Goal: Task Accomplishment & Management: Manage account settings

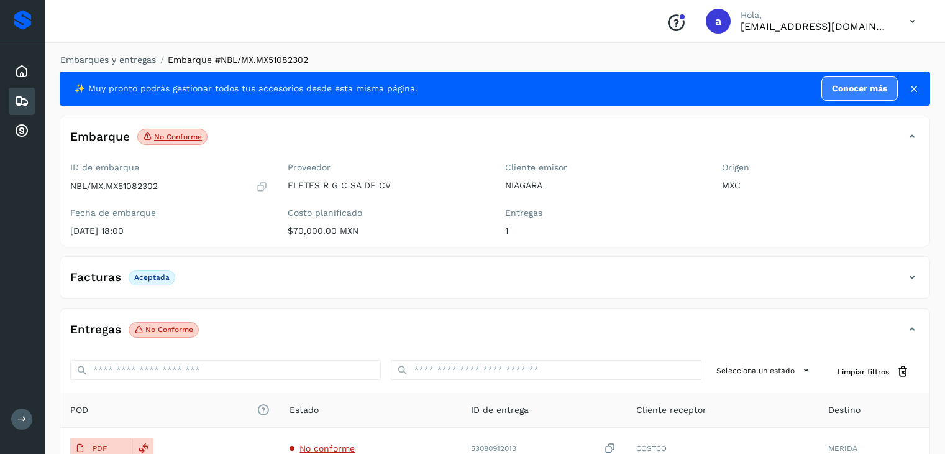
scroll to position [124, 0]
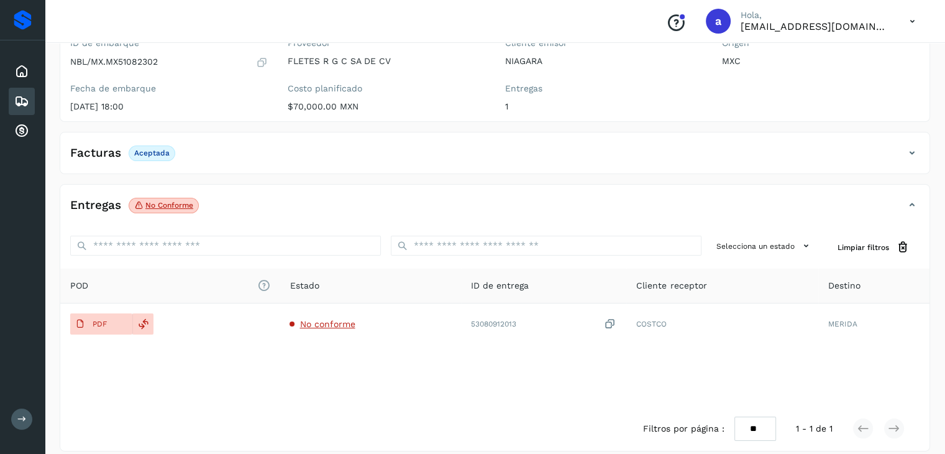
click at [20, 98] on icon at bounding box center [21, 101] width 15 height 15
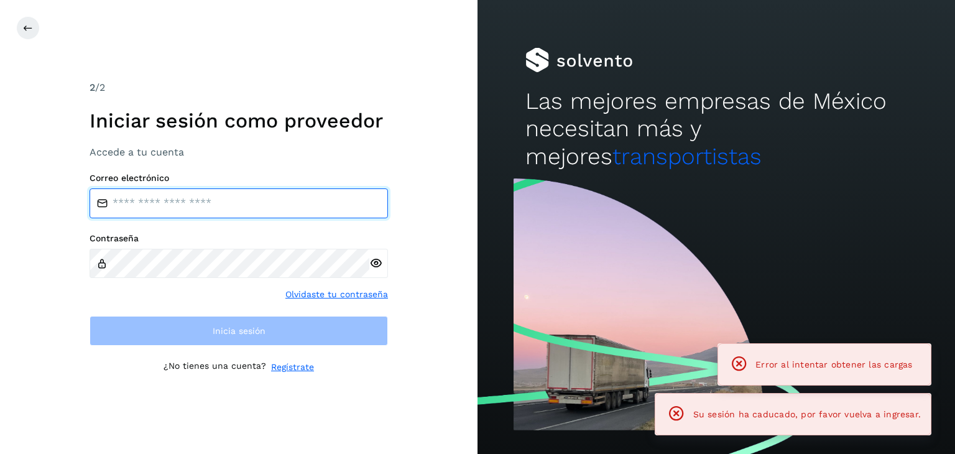
type input "**********"
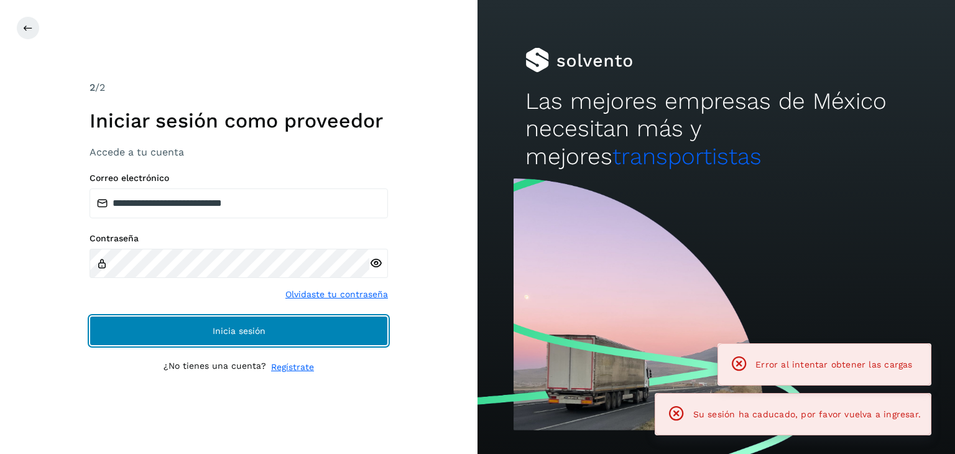
click at [183, 323] on button "Inicia sesión" at bounding box center [239, 331] width 298 height 30
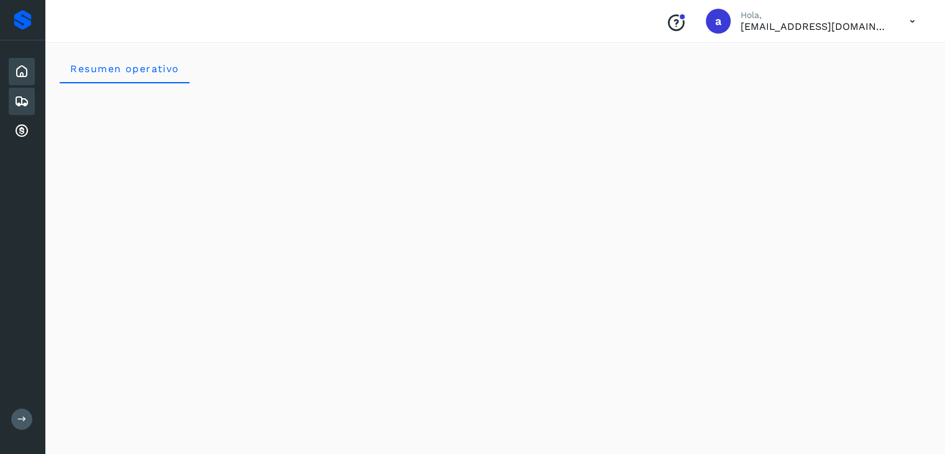
click at [21, 102] on icon at bounding box center [21, 101] width 15 height 15
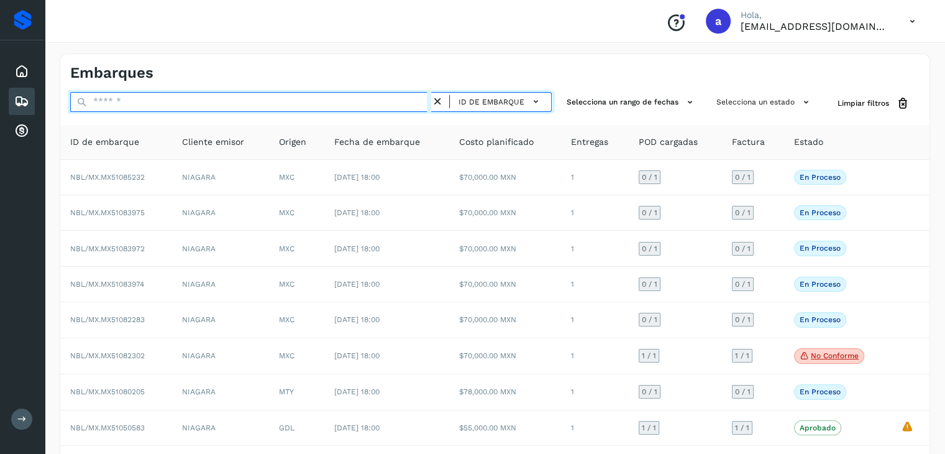
click at [183, 106] on input "text" at bounding box center [250, 102] width 361 height 20
paste input "**********"
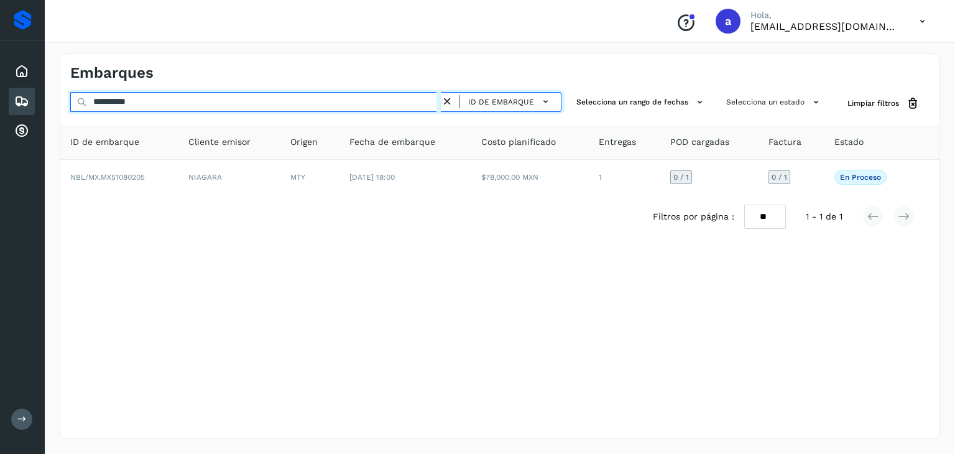
click at [278, 108] on input "**********" at bounding box center [255, 102] width 370 height 20
paste input "*"
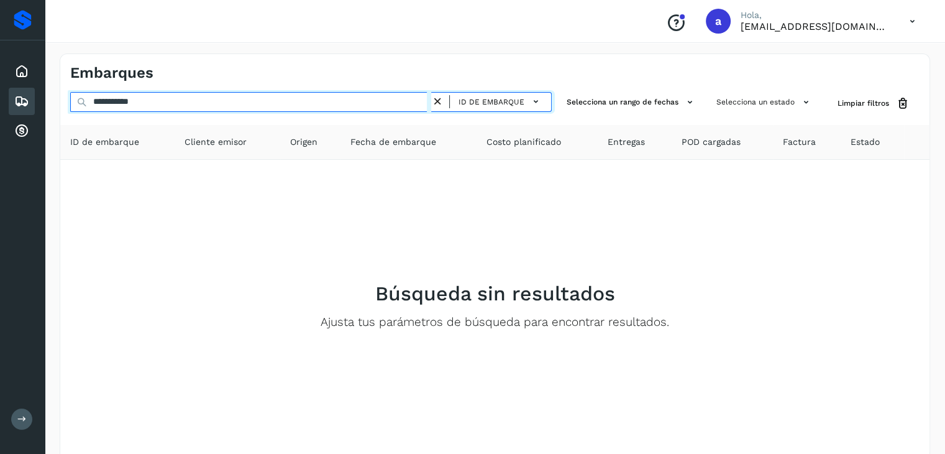
type input "**********"
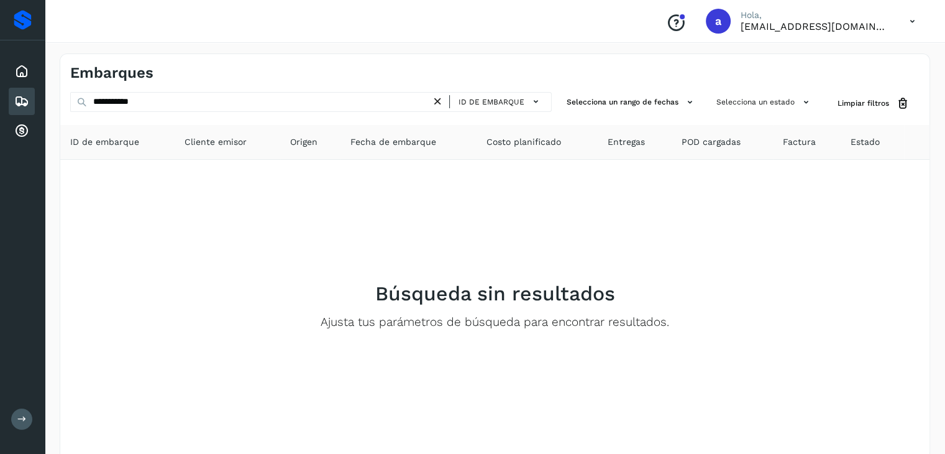
click at [440, 98] on icon at bounding box center [437, 101] width 13 height 13
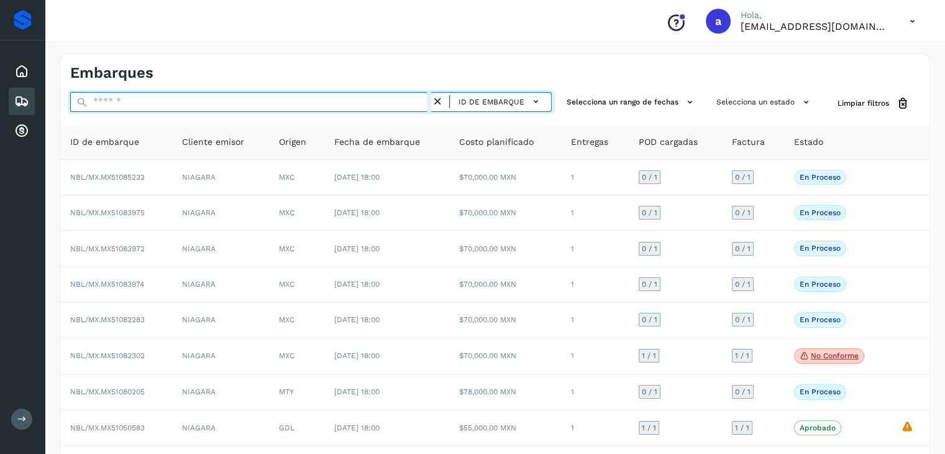
click at [305, 101] on input "text" at bounding box center [250, 102] width 361 height 20
paste input "**********"
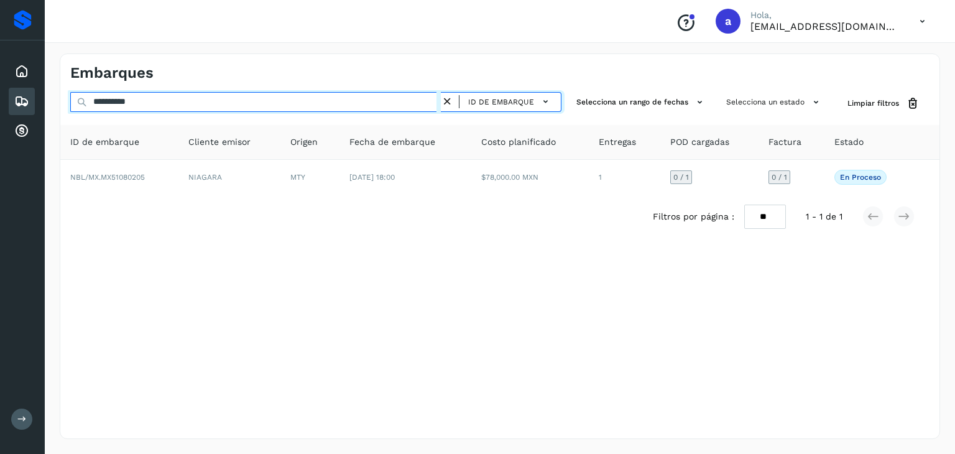
type input "**********"
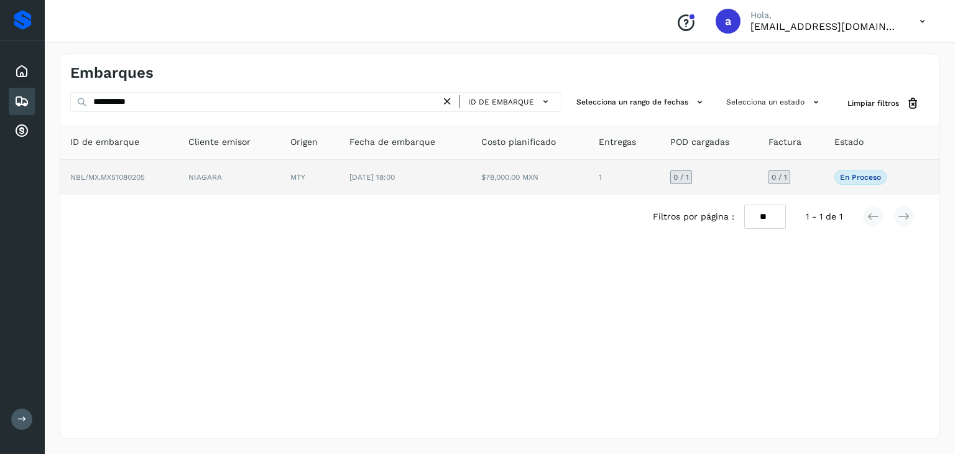
click at [771, 175] on div "0 / 1" at bounding box center [779, 177] width 22 height 14
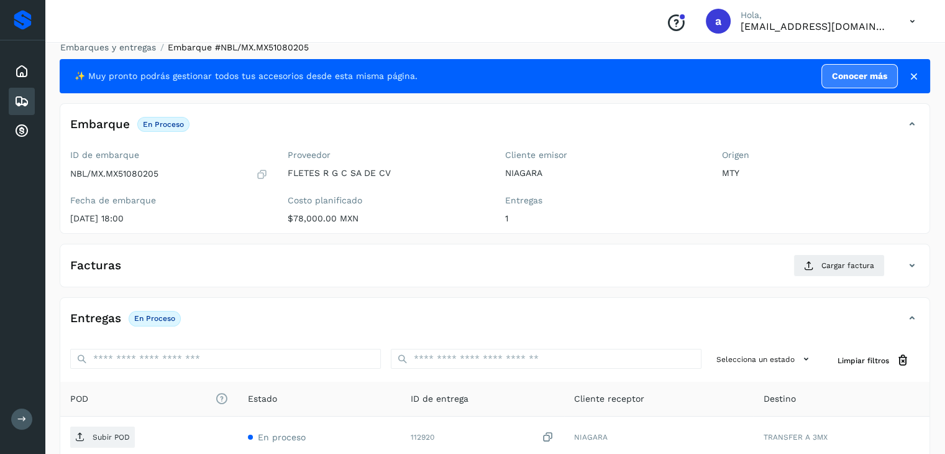
scroll to position [75, 0]
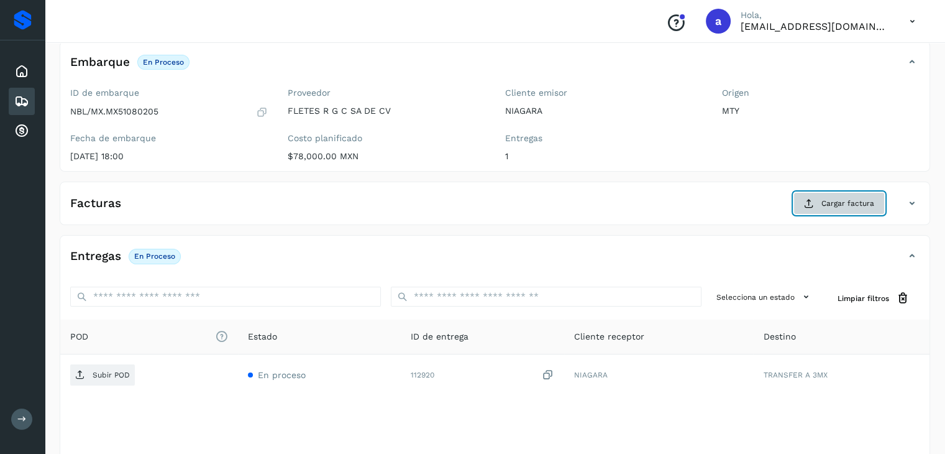
click at [845, 209] on button "Cargar factura" at bounding box center [839, 203] width 91 height 22
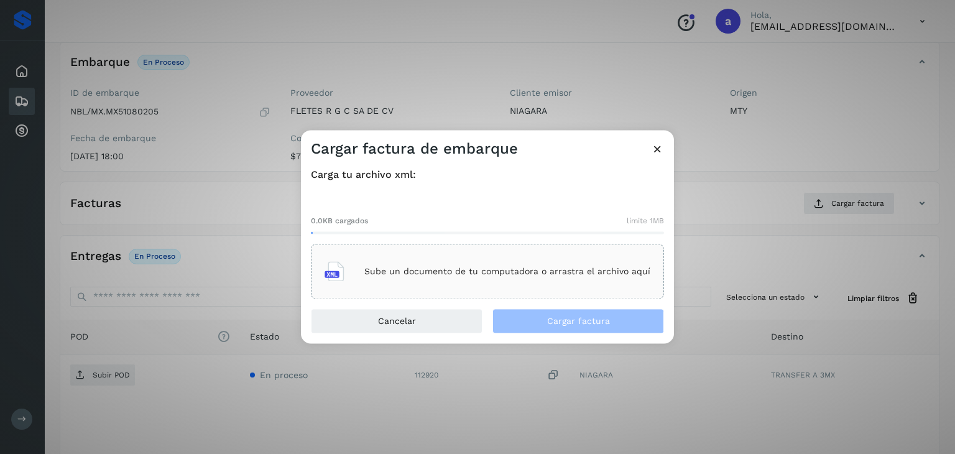
click at [511, 267] on p "Sube un documento de tu computadora o arrastra el archivo aquí" at bounding box center [507, 271] width 286 height 11
click at [387, 271] on p "Sube un documento de tu computadora o arrastra el archivo aquí" at bounding box center [507, 271] width 286 height 11
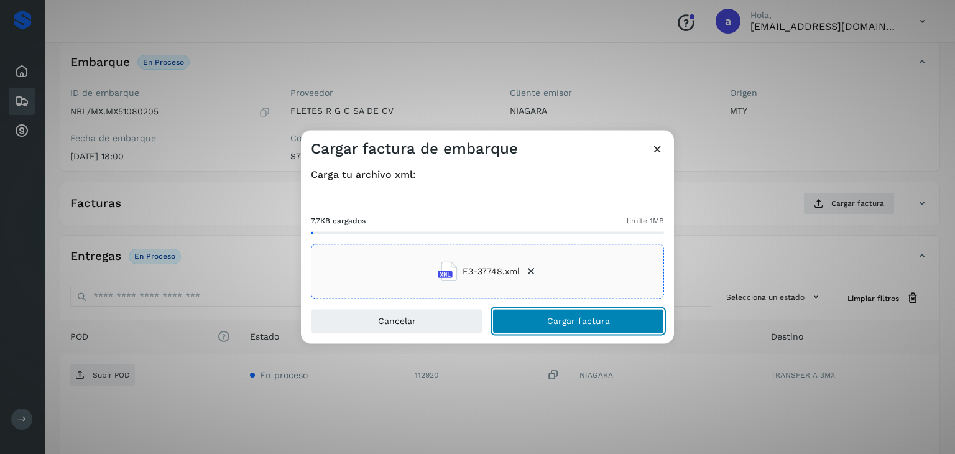
click at [569, 322] on span "Cargar factura" at bounding box center [578, 321] width 63 height 9
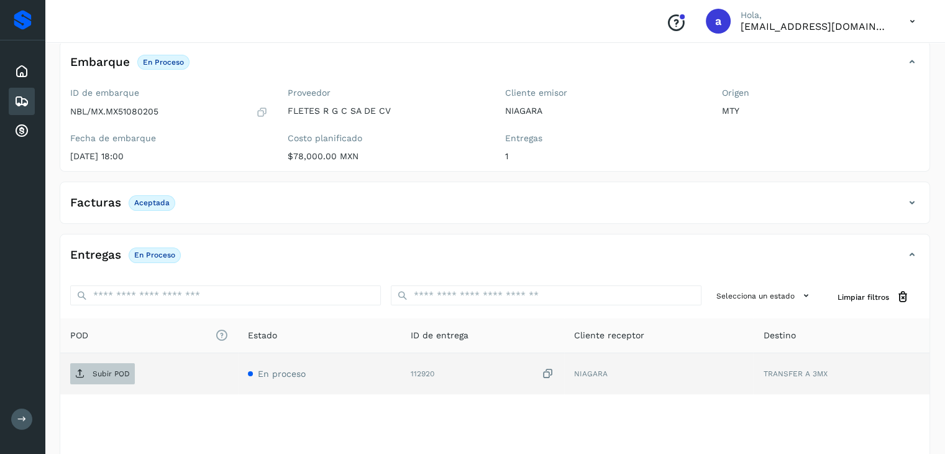
click at [102, 369] on p "Subir POD" at bounding box center [111, 373] width 37 height 9
click at [94, 365] on span "Subir POD" at bounding box center [102, 374] width 65 height 20
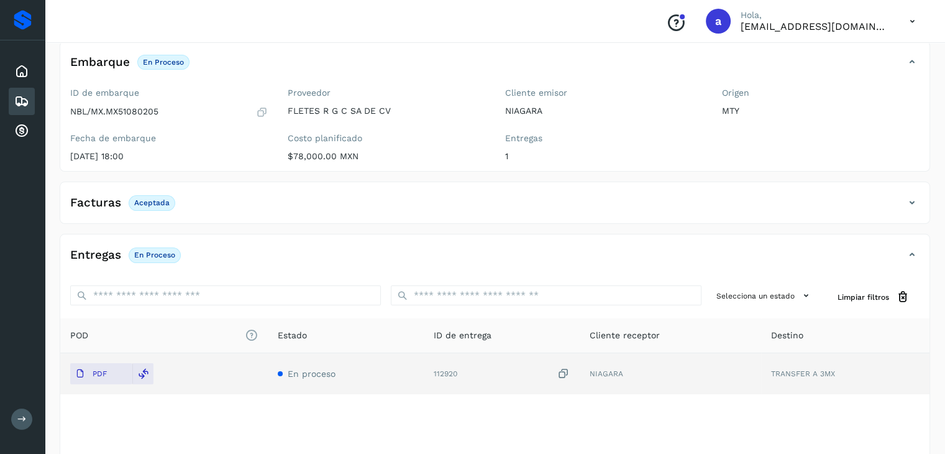
click at [22, 104] on icon at bounding box center [21, 101] width 15 height 15
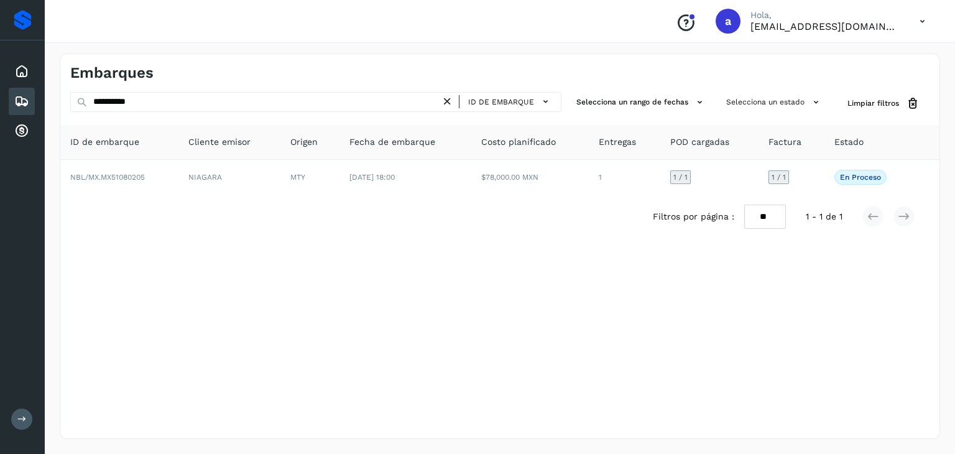
click at [448, 101] on icon at bounding box center [447, 101] width 13 height 13
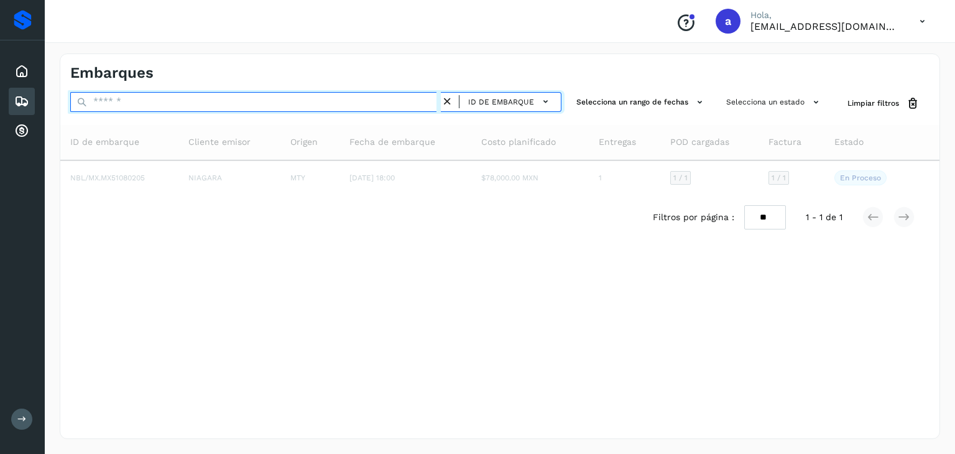
click at [261, 104] on input "text" at bounding box center [255, 102] width 370 height 20
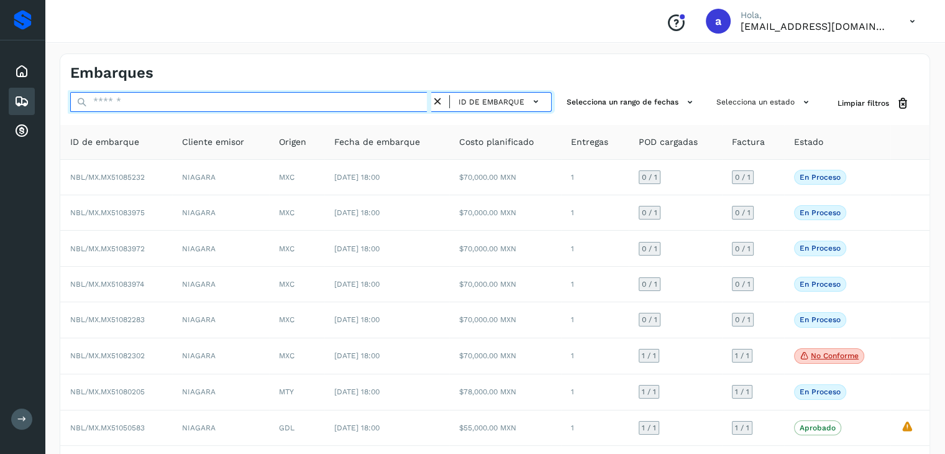
paste input "**********"
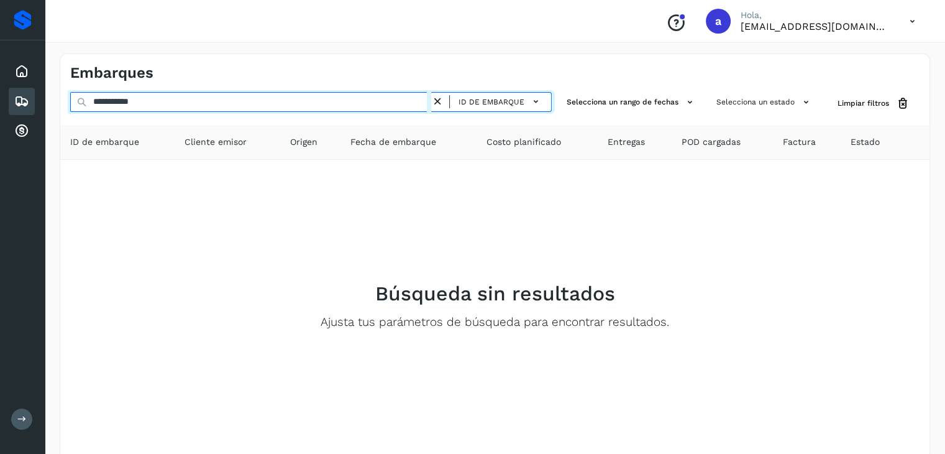
type input "**********"
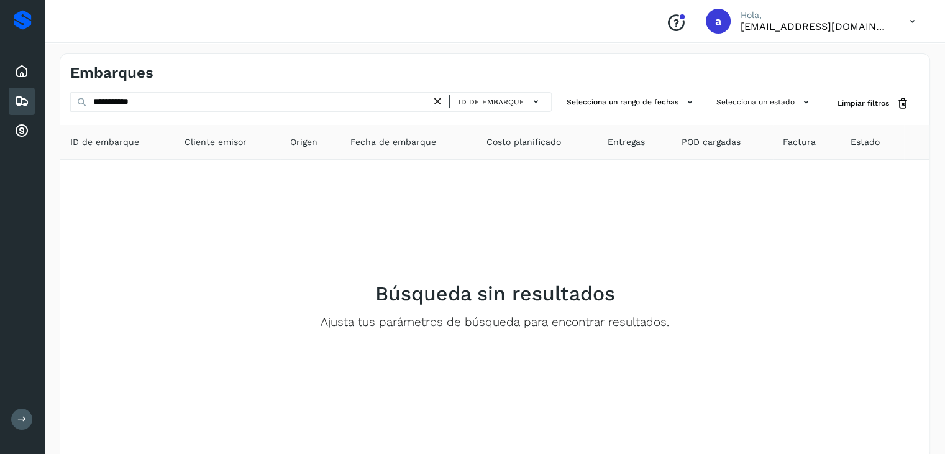
click at [441, 100] on icon at bounding box center [437, 101] width 13 height 13
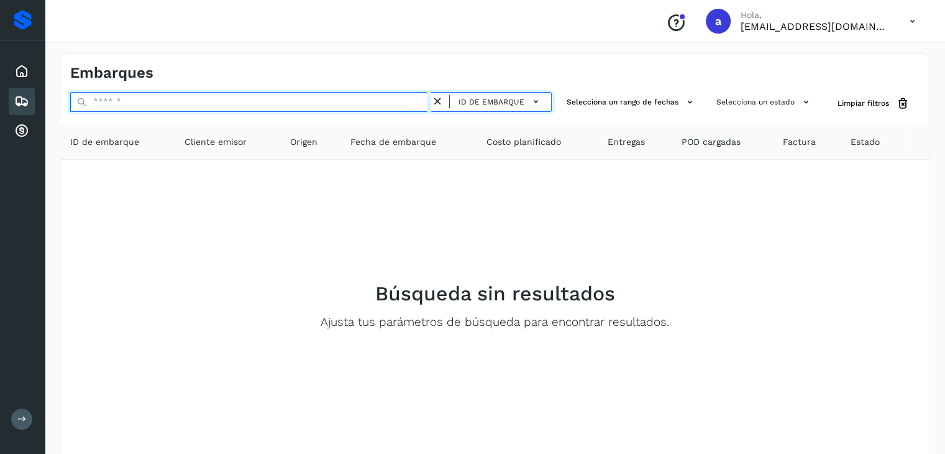
click at [387, 110] on input "text" at bounding box center [250, 102] width 361 height 20
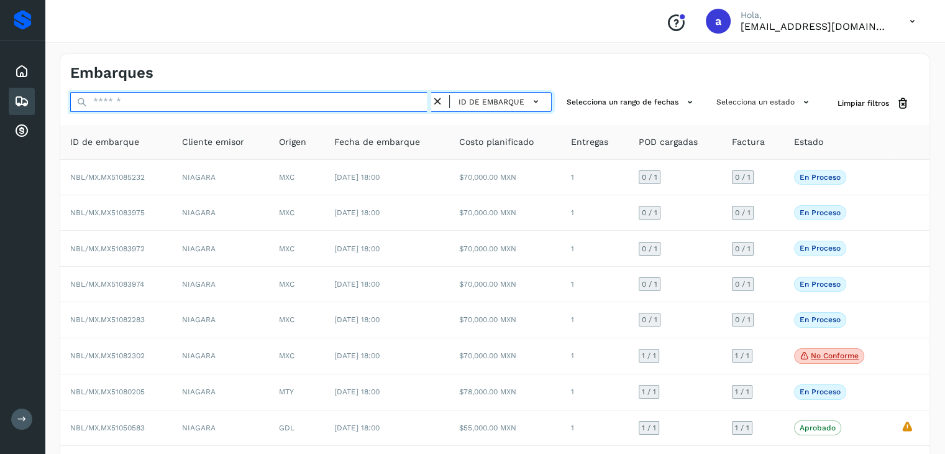
paste input "**********"
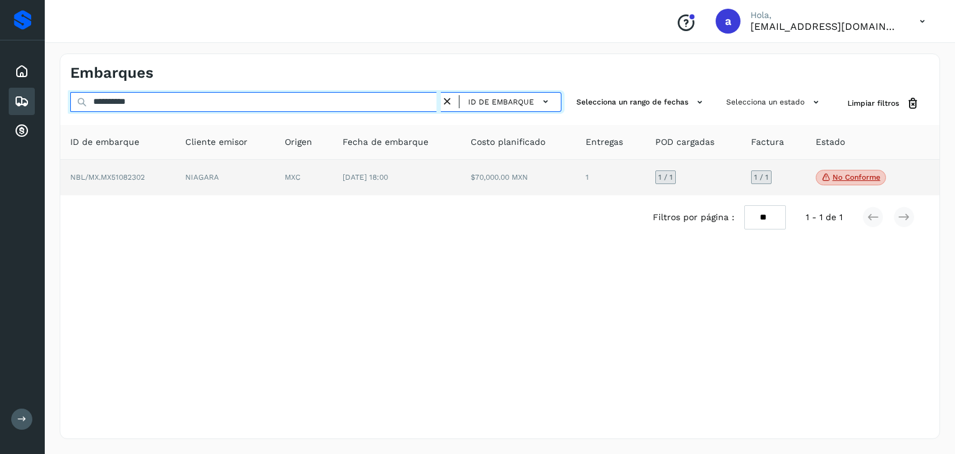
type input "**********"
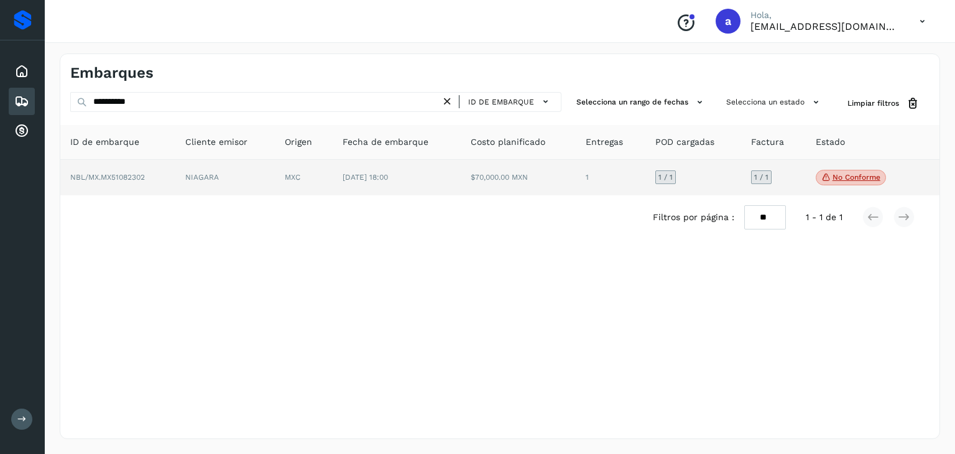
click at [845, 177] on p "No conforme" at bounding box center [856, 177] width 48 height 9
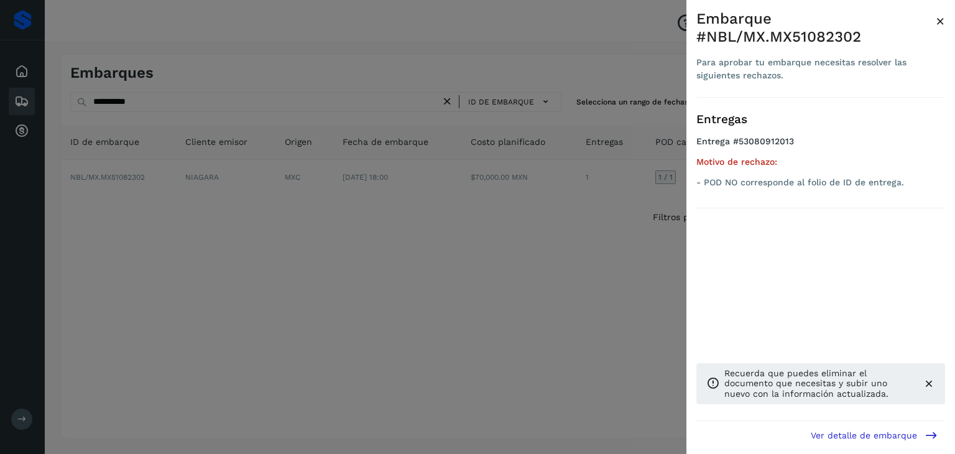
click at [596, 269] on div at bounding box center [477, 227] width 955 height 454
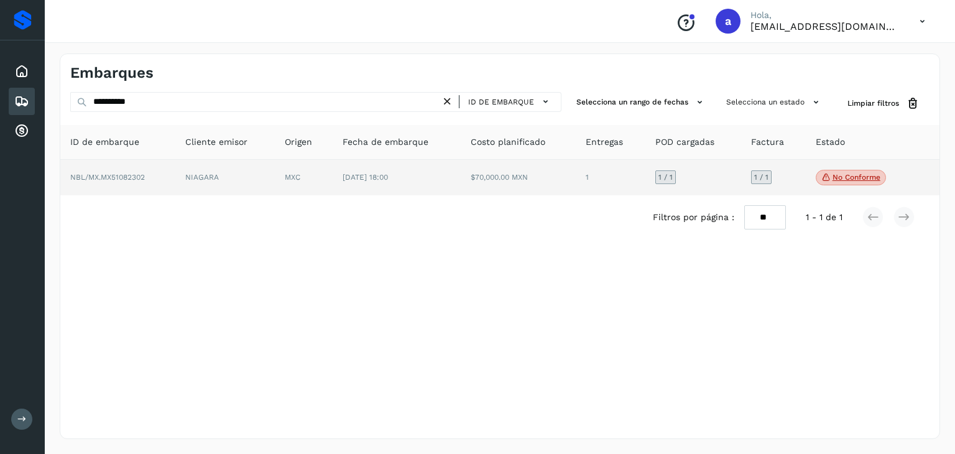
click at [562, 172] on td "$70,000.00 MXN" at bounding box center [518, 178] width 115 height 36
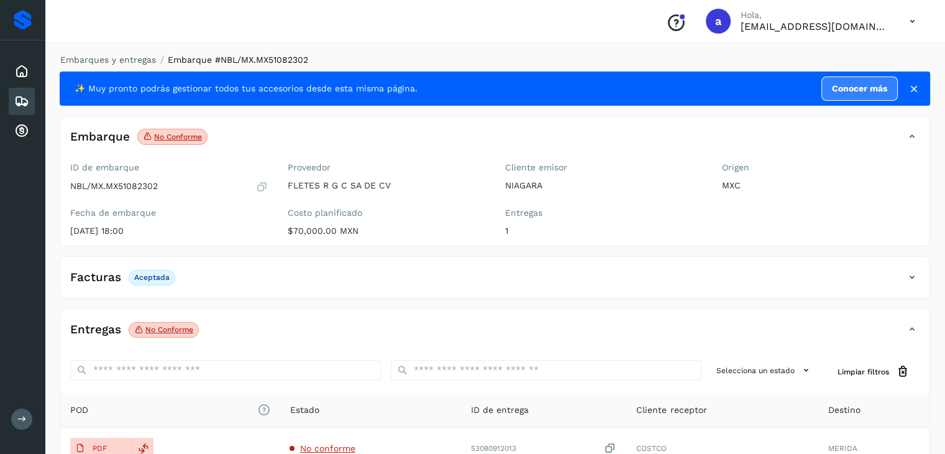
click at [906, 278] on icon at bounding box center [912, 277] width 15 height 15
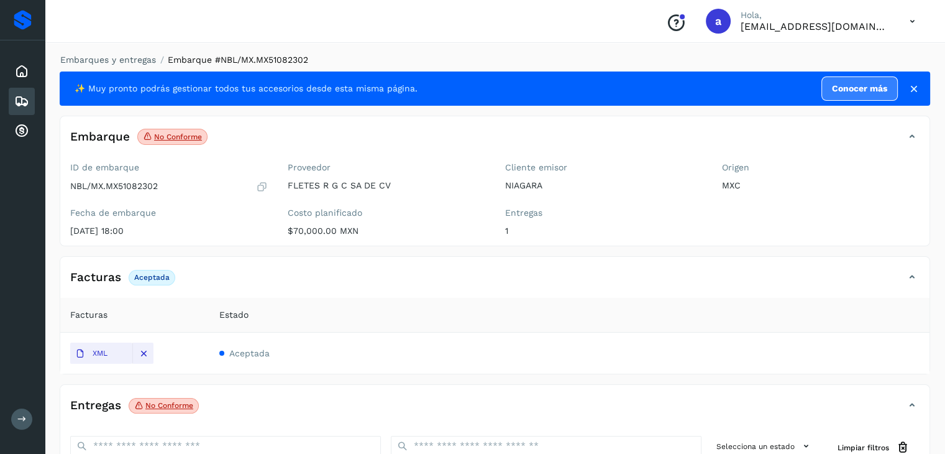
click at [906, 278] on icon at bounding box center [912, 277] width 15 height 15
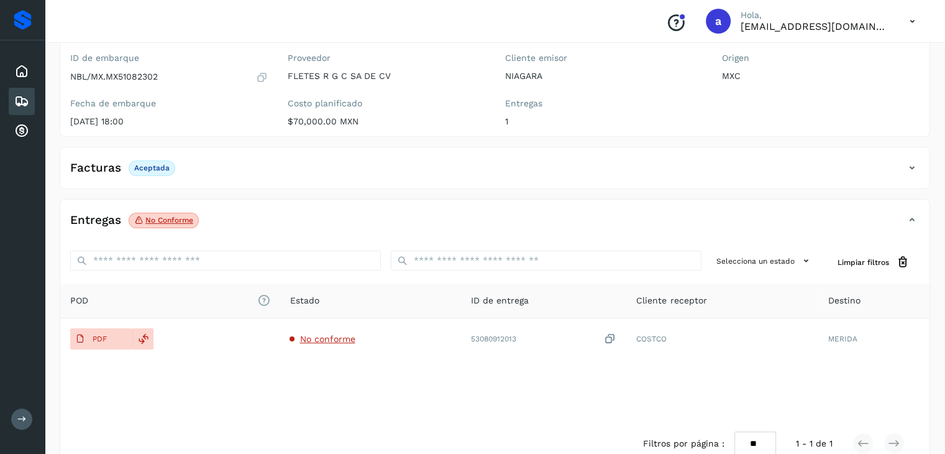
scroll to position [136, 0]
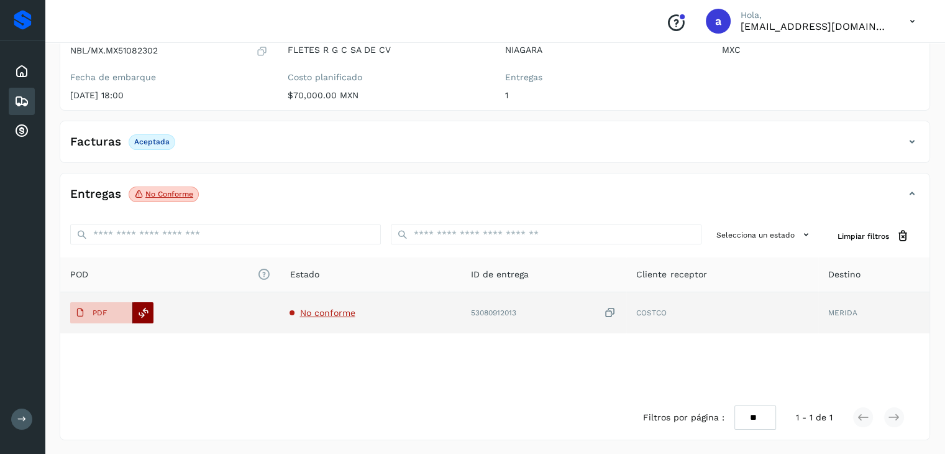
click at [144, 314] on icon at bounding box center [143, 312] width 11 height 11
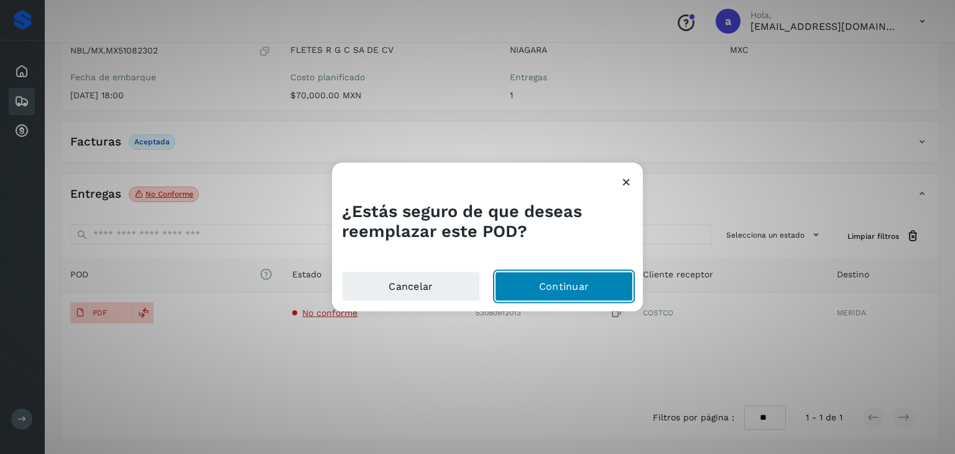
click at [549, 283] on button "Continuar" at bounding box center [564, 286] width 138 height 30
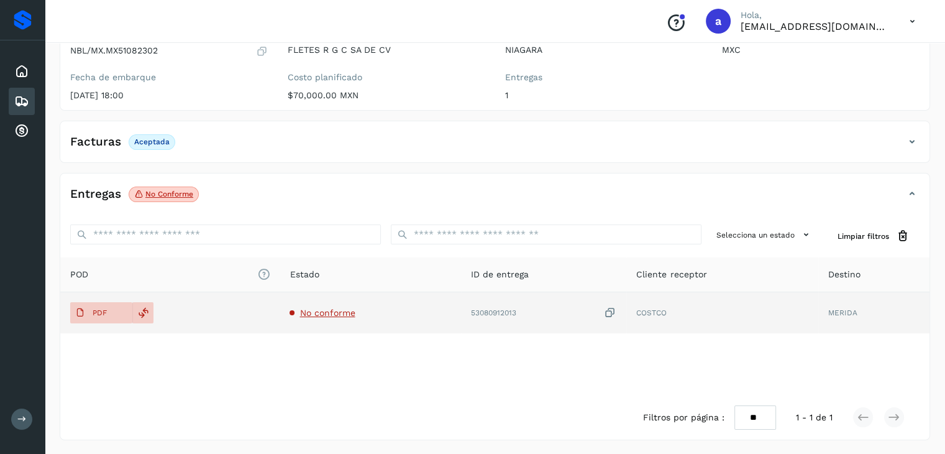
click at [323, 308] on span "No conforme" at bounding box center [327, 313] width 55 height 10
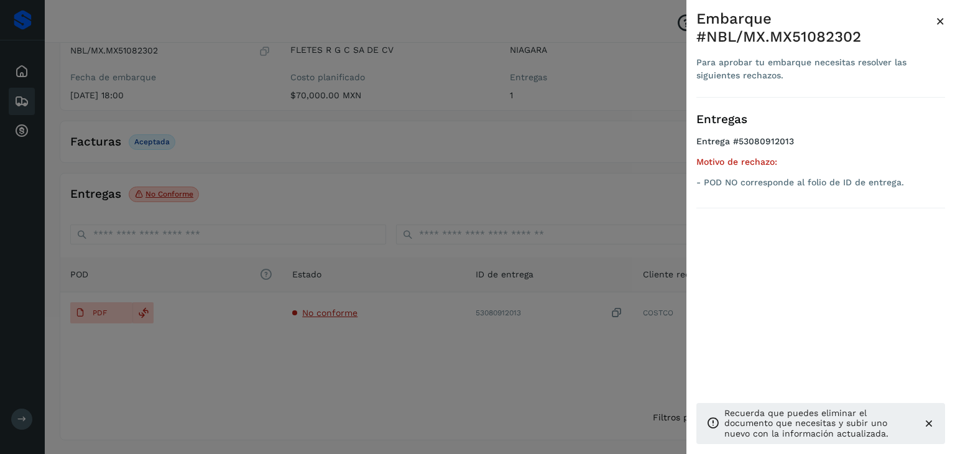
click at [348, 389] on div at bounding box center [477, 227] width 955 height 454
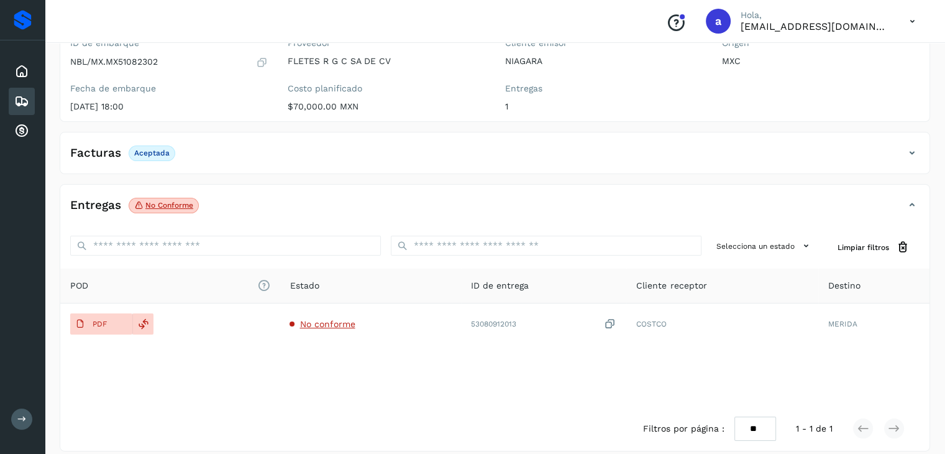
scroll to position [136, 0]
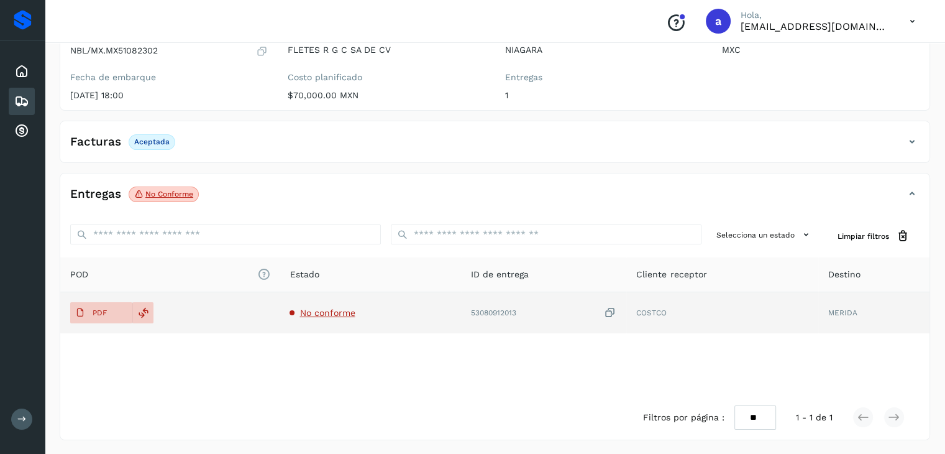
click at [318, 314] on span "No conforme" at bounding box center [327, 313] width 55 height 10
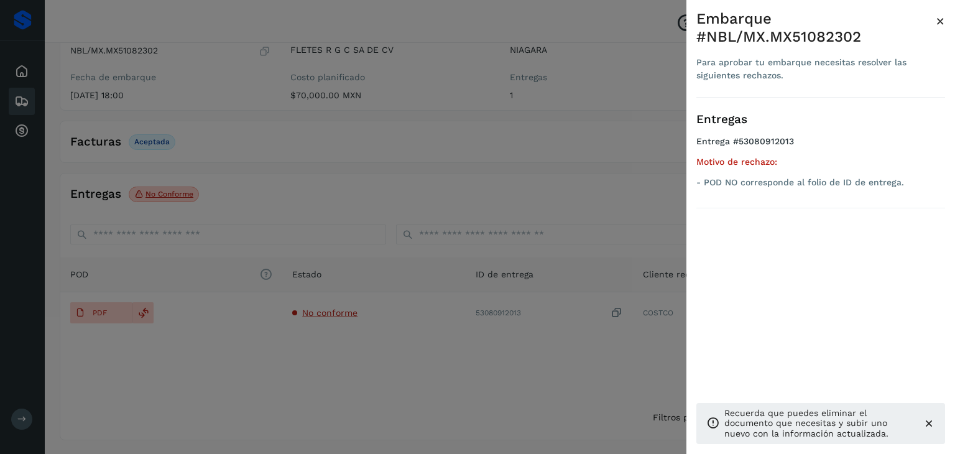
click at [206, 371] on div at bounding box center [477, 227] width 955 height 454
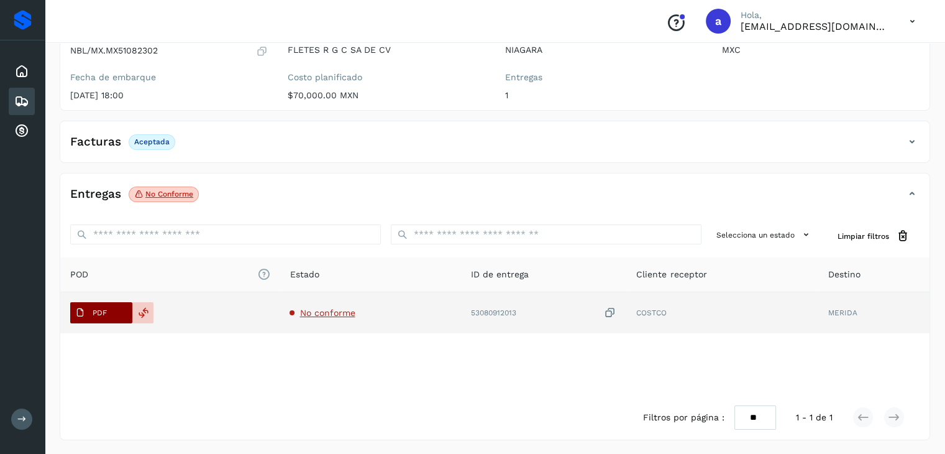
click at [101, 309] on p "PDF" at bounding box center [100, 312] width 14 height 9
click at [138, 308] on icon at bounding box center [143, 312] width 11 height 11
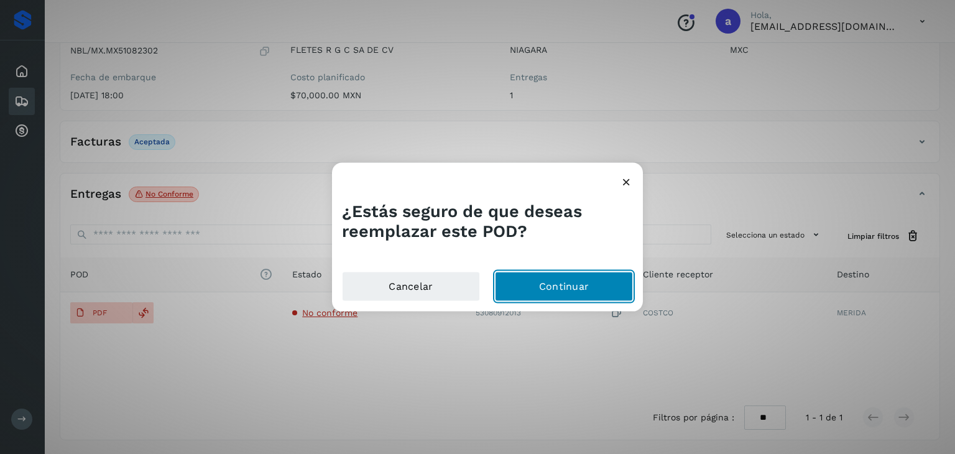
click at [568, 277] on button "Continuar" at bounding box center [564, 286] width 138 height 30
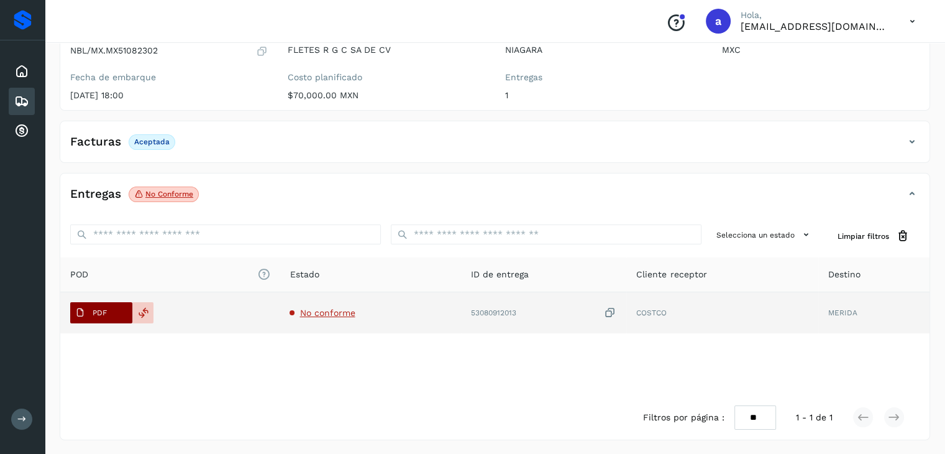
click at [90, 313] on span "PDF" at bounding box center [91, 313] width 42 height 20
click at [145, 319] on div at bounding box center [142, 312] width 21 height 21
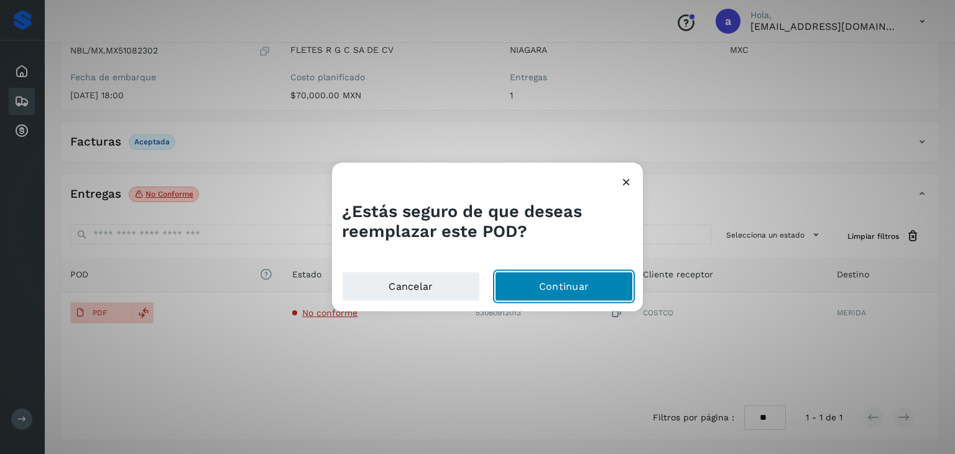
click at [591, 284] on button "Continuar" at bounding box center [564, 286] width 138 height 30
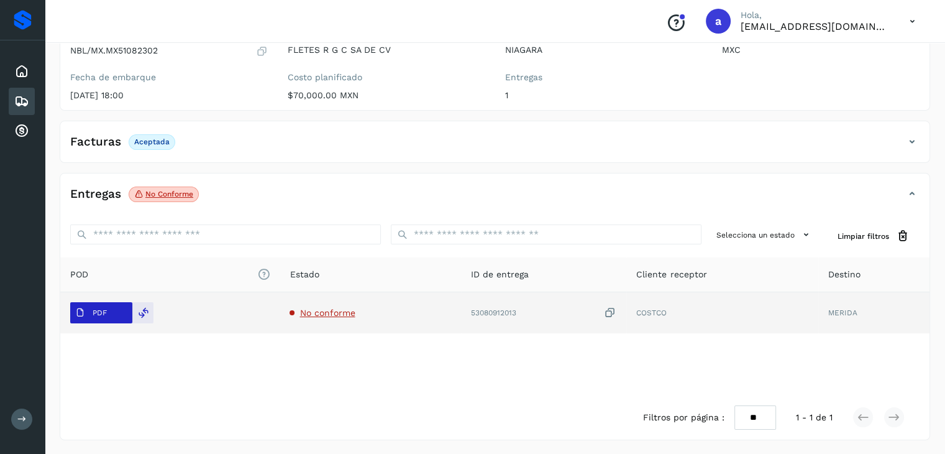
click at [91, 309] on span "PDF" at bounding box center [91, 313] width 42 height 20
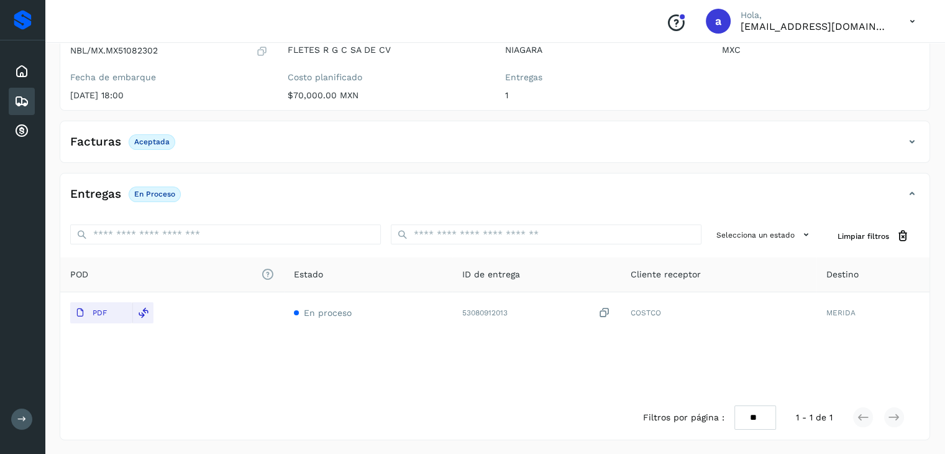
scroll to position [0, 0]
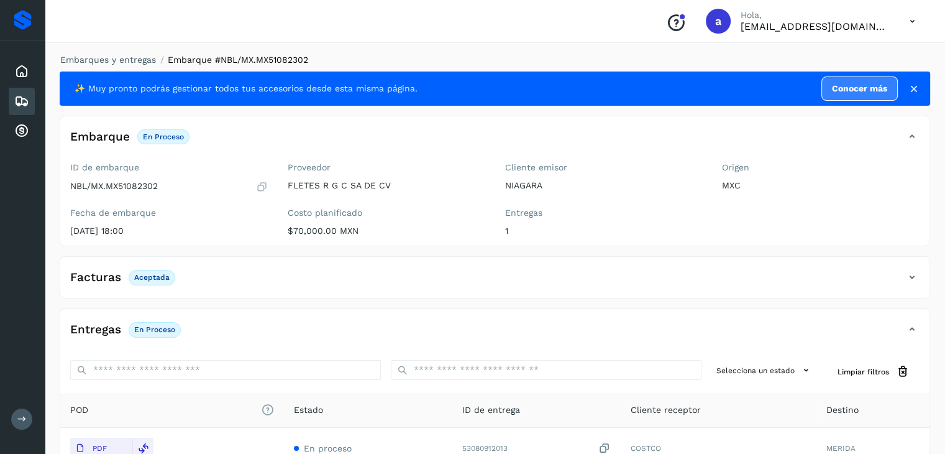
click at [30, 101] on div "Embarques" at bounding box center [22, 101] width 26 height 27
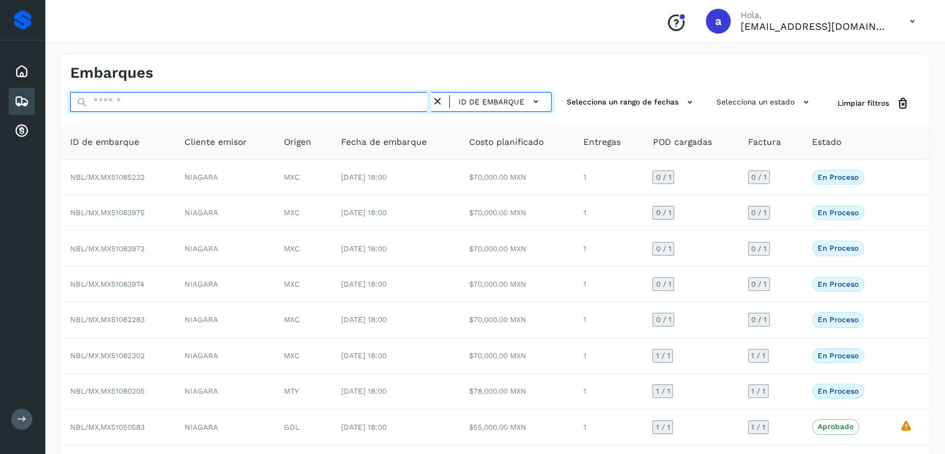
click at [376, 95] on input "text" at bounding box center [250, 102] width 361 height 20
click at [358, 98] on input "text" at bounding box center [250, 102] width 361 height 20
paste input "**********"
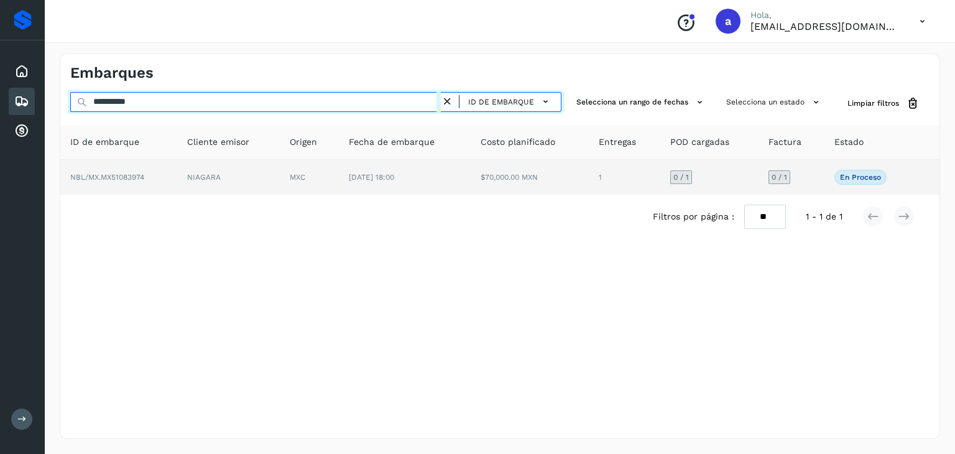
type input "**********"
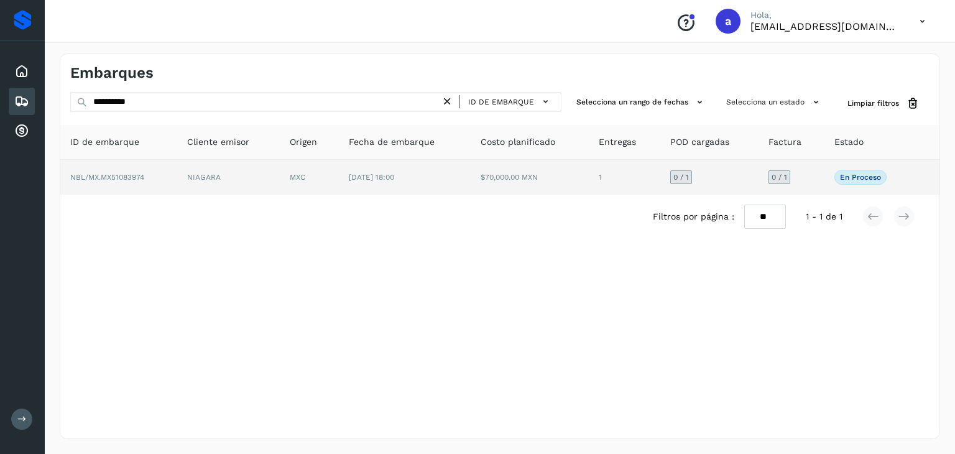
click at [393, 165] on td "[DATE] 18:00" at bounding box center [405, 177] width 132 height 35
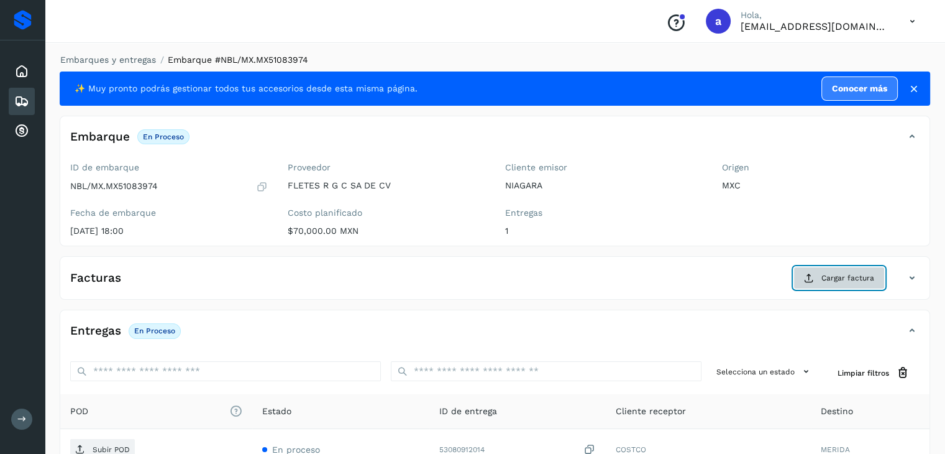
click at [818, 275] on button "Cargar factura" at bounding box center [839, 278] width 91 height 22
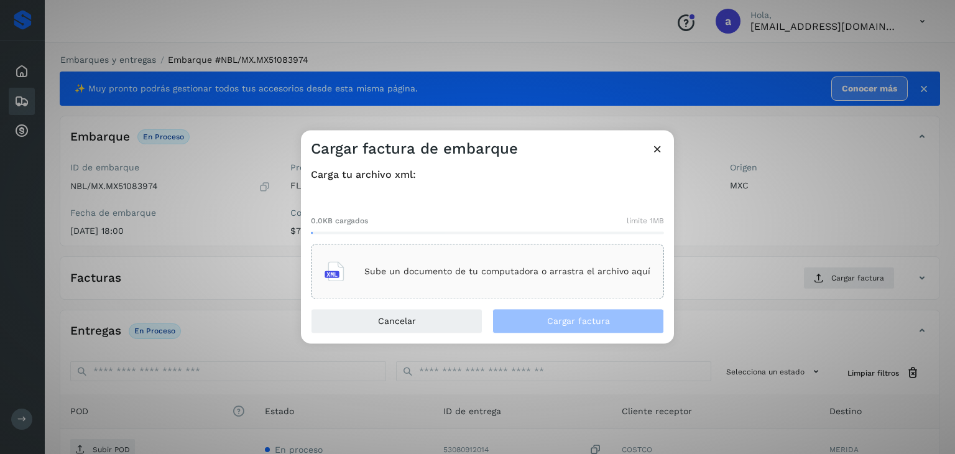
click at [396, 276] on p "Sube un documento de tu computadora o arrastra el archivo aquí" at bounding box center [507, 271] width 286 height 11
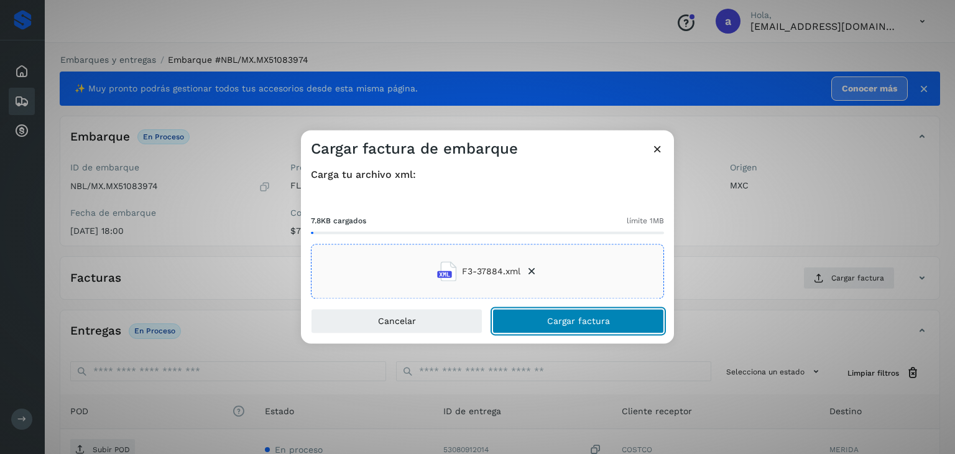
click at [542, 327] on button "Cargar factura" at bounding box center [578, 321] width 172 height 25
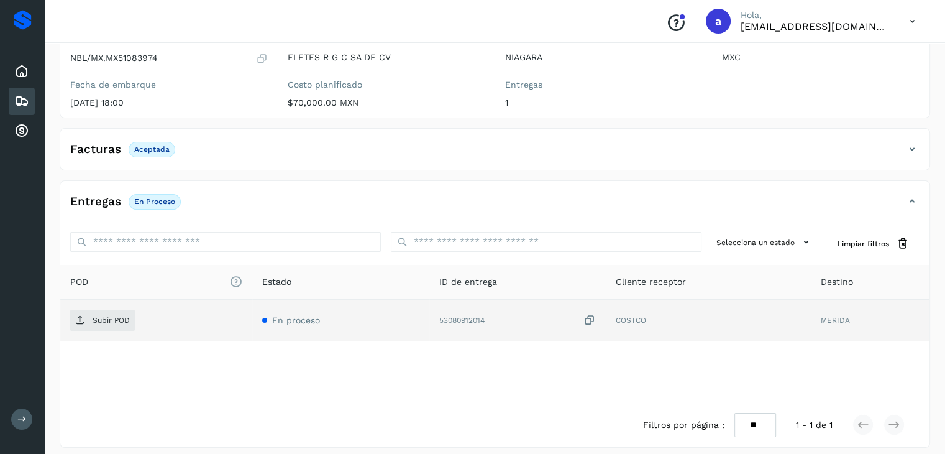
scroll to position [136, 0]
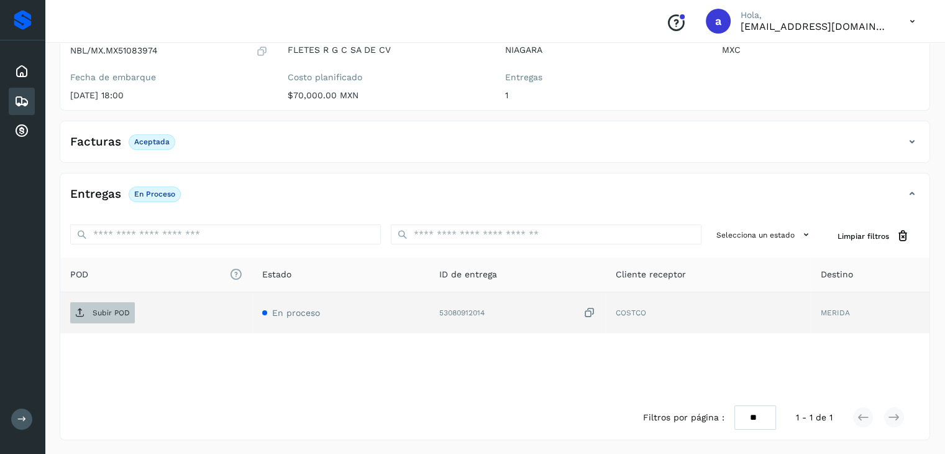
click at [95, 313] on p "Subir POD" at bounding box center [111, 312] width 37 height 9
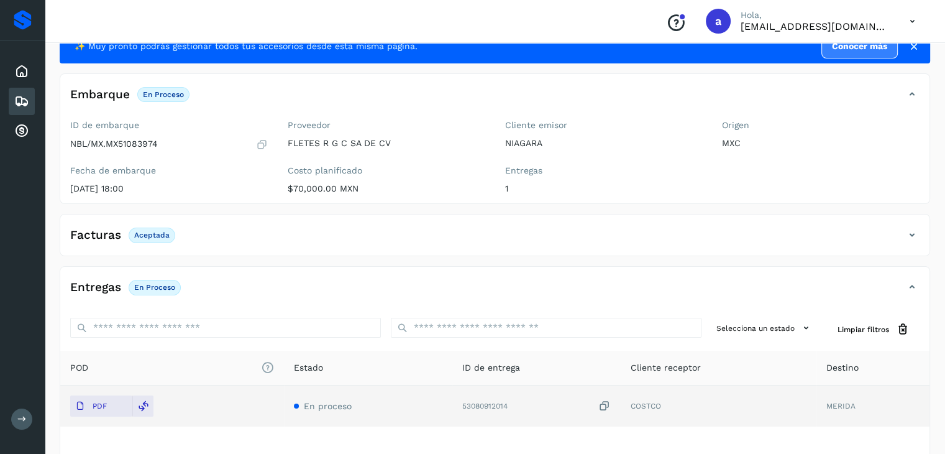
scroll to position [0, 0]
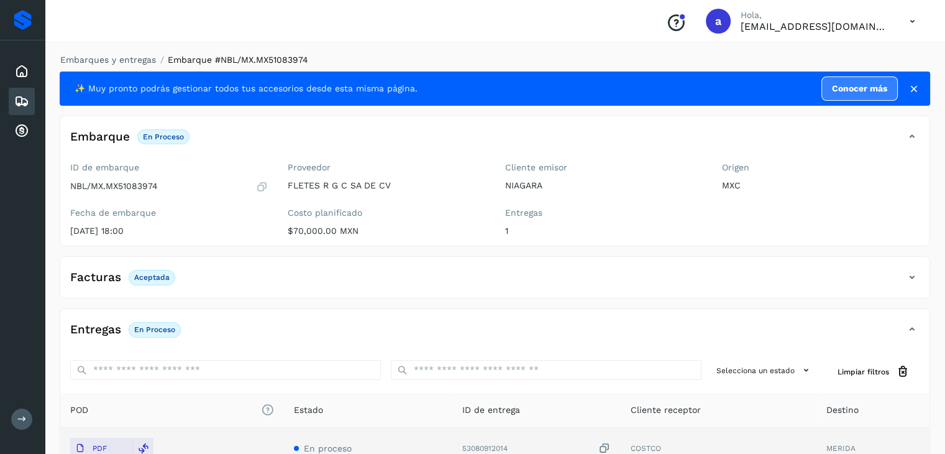
click at [12, 100] on div "Embarques" at bounding box center [22, 101] width 26 height 27
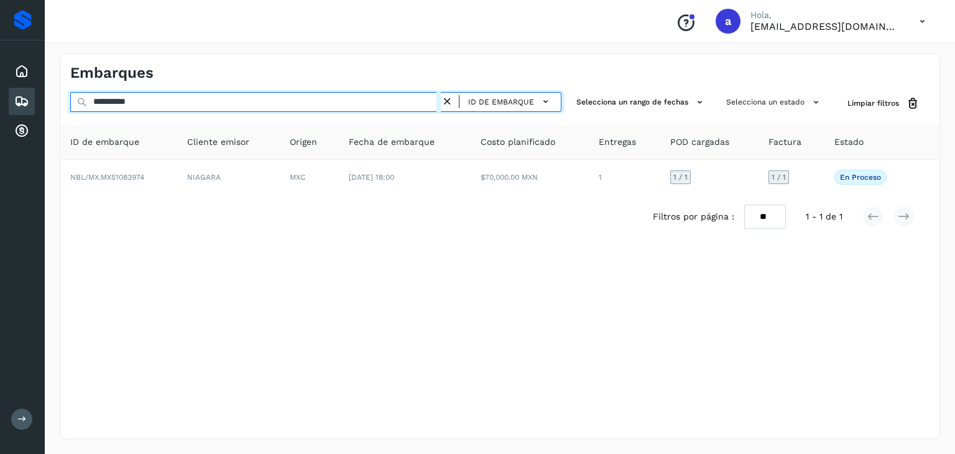
click at [214, 101] on input "**********" at bounding box center [255, 102] width 370 height 20
paste input "text"
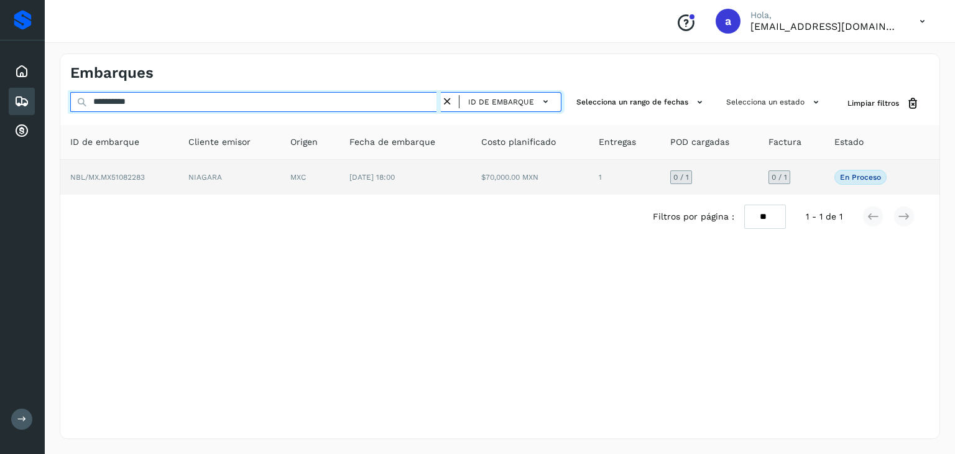
type input "**********"
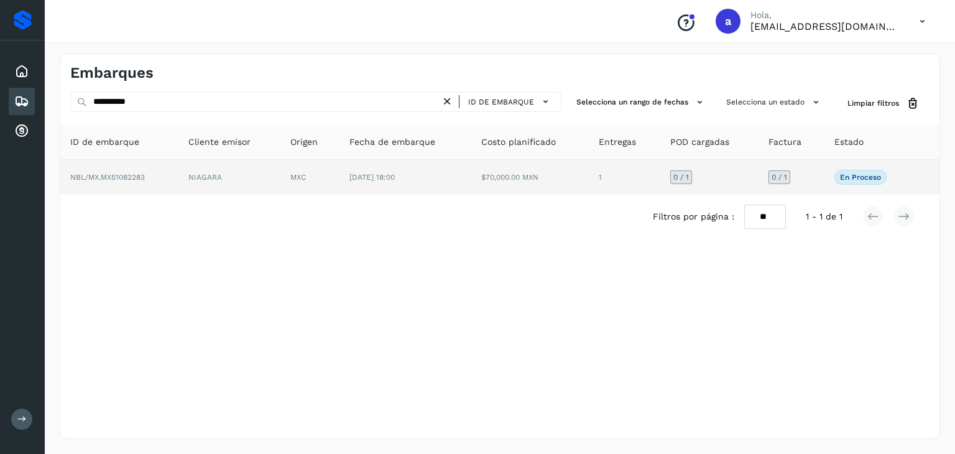
click at [151, 180] on td "NBL/MX.MX51082283" at bounding box center [119, 177] width 118 height 35
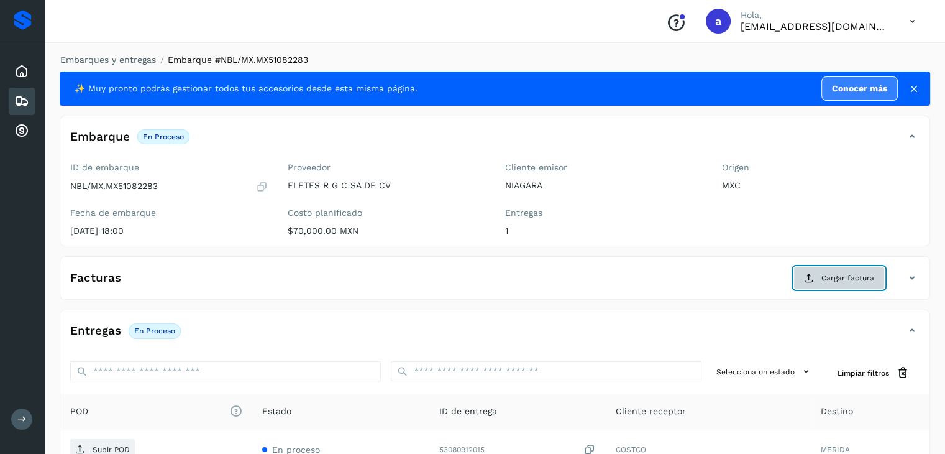
click at [850, 277] on span "Cargar factura" at bounding box center [848, 277] width 53 height 11
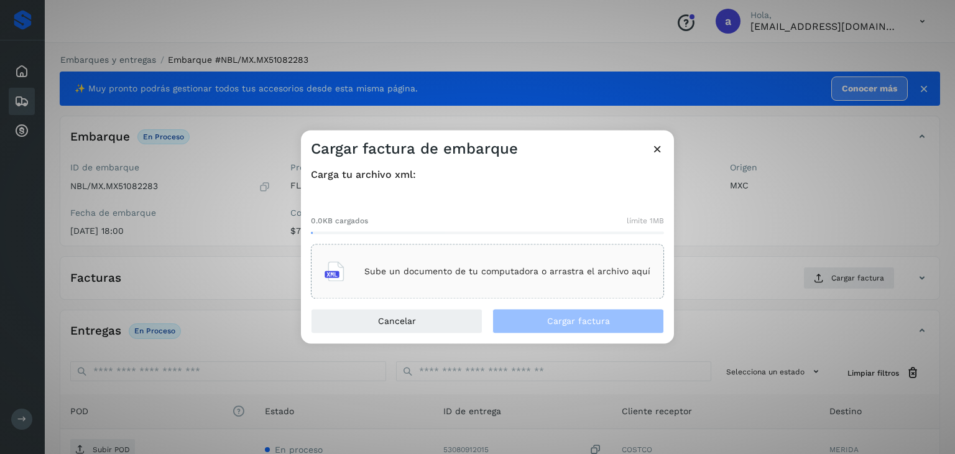
click at [367, 262] on div "Sube un documento de tu computadora o arrastra el archivo aquí" at bounding box center [487, 272] width 326 height 34
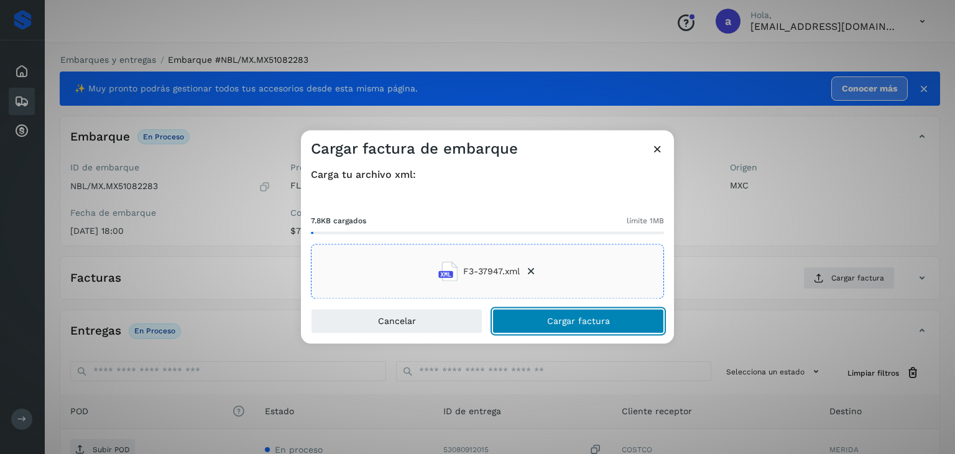
click at [543, 317] on button "Cargar factura" at bounding box center [578, 321] width 172 height 25
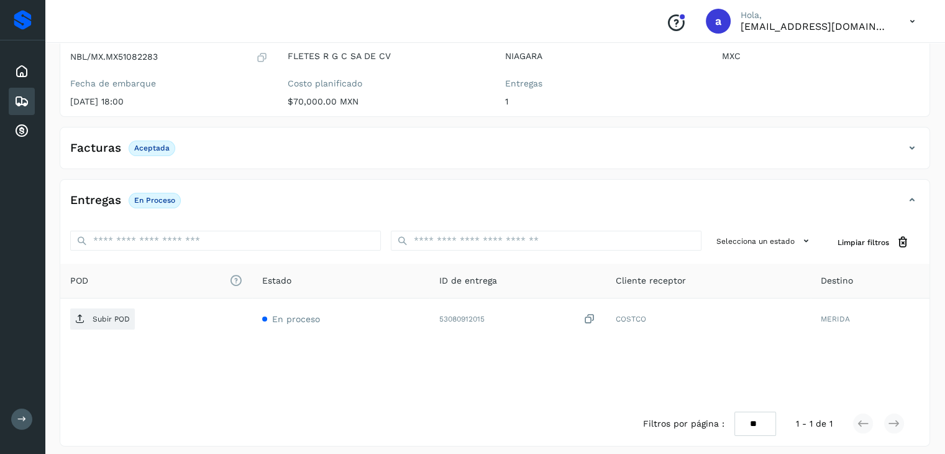
scroll to position [136, 0]
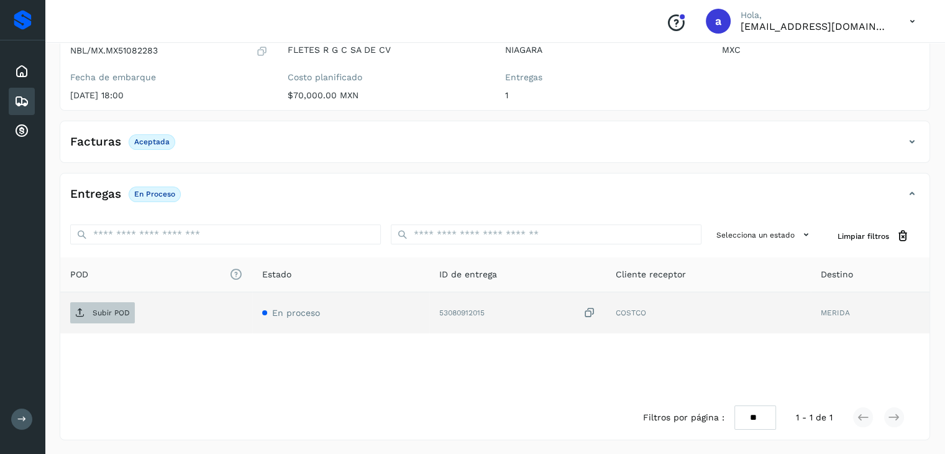
click at [110, 311] on p "Subir POD" at bounding box center [111, 312] width 37 height 9
click at [108, 308] on p "Subir POD" at bounding box center [111, 312] width 37 height 9
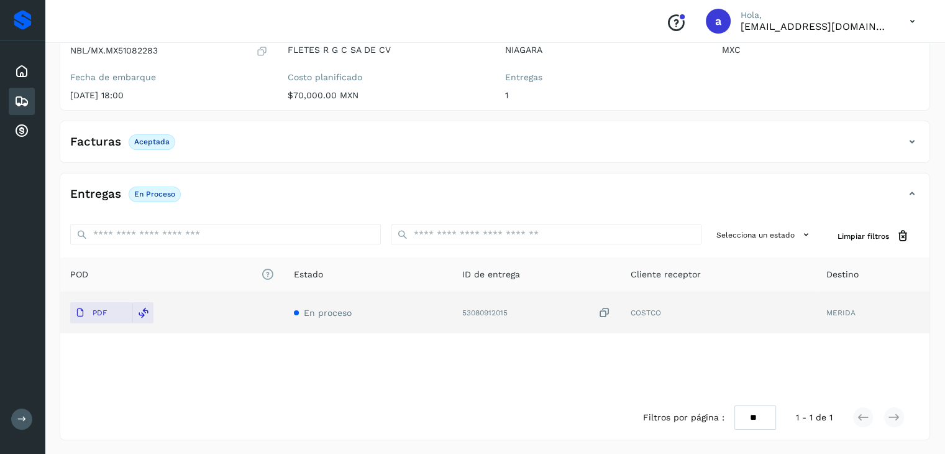
click at [19, 97] on icon at bounding box center [21, 101] width 15 height 15
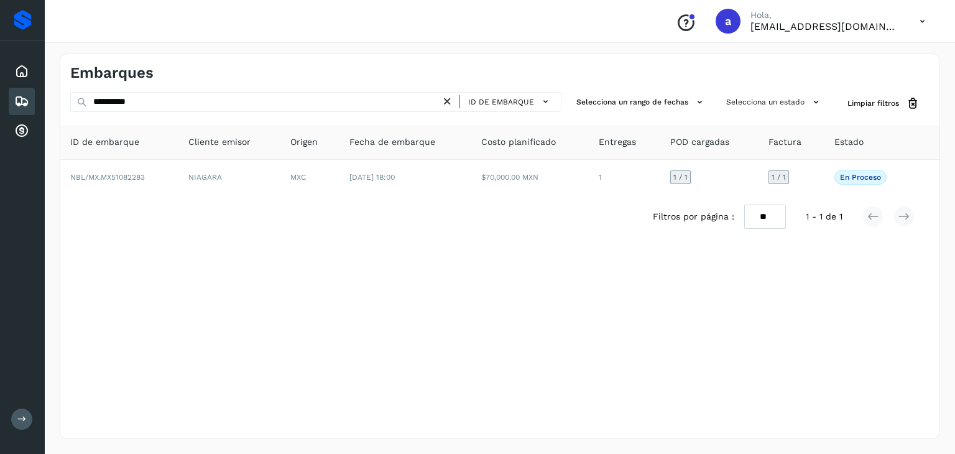
click at [450, 98] on icon at bounding box center [447, 101] width 13 height 13
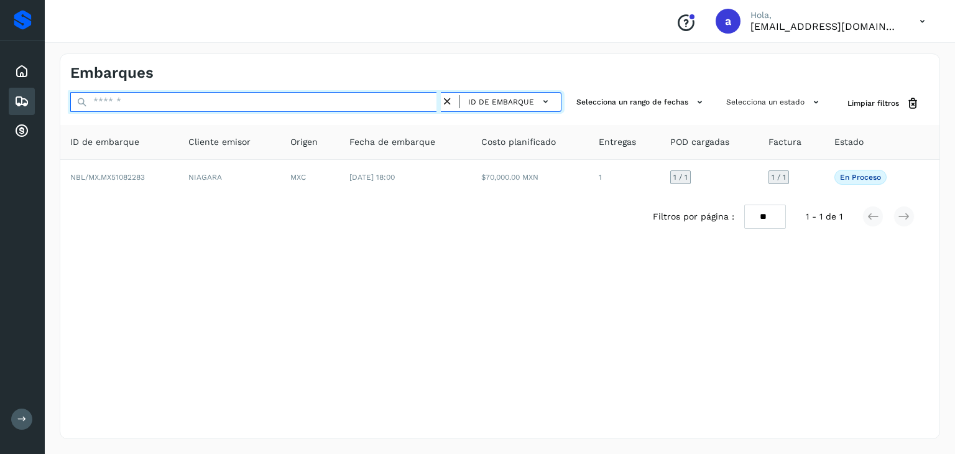
click at [217, 100] on input "text" at bounding box center [255, 102] width 370 height 20
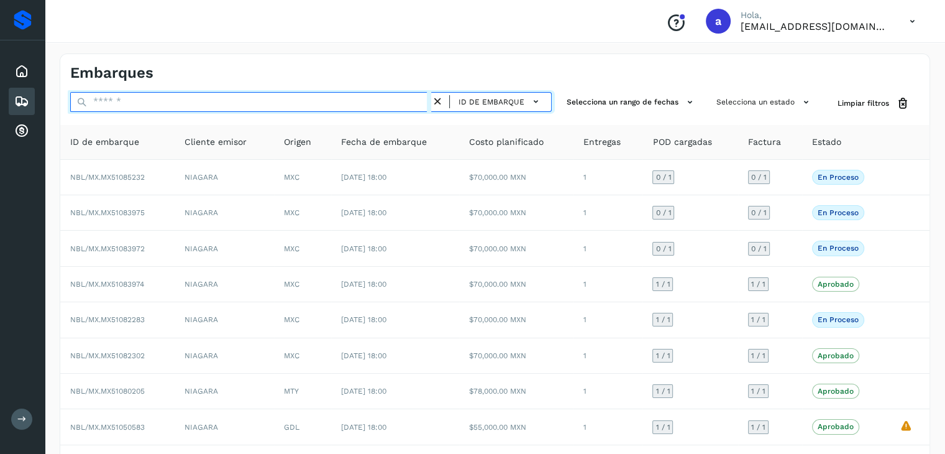
paste input "**********"
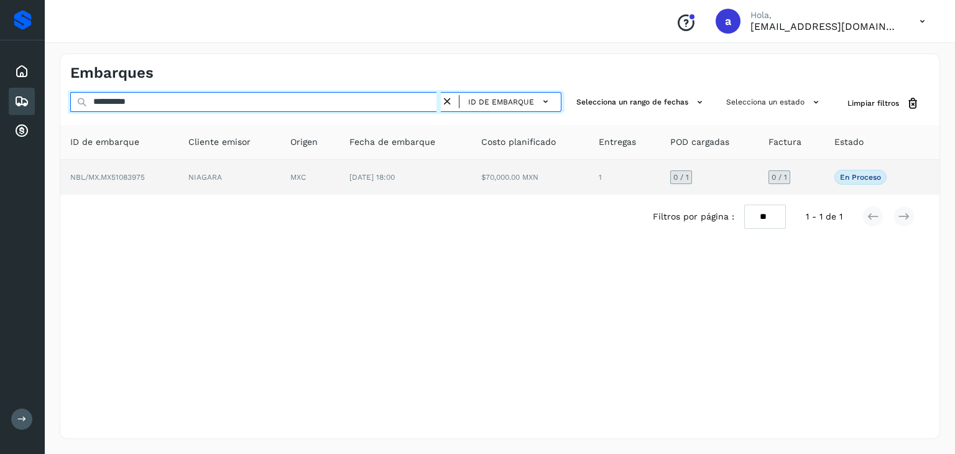
type input "**********"
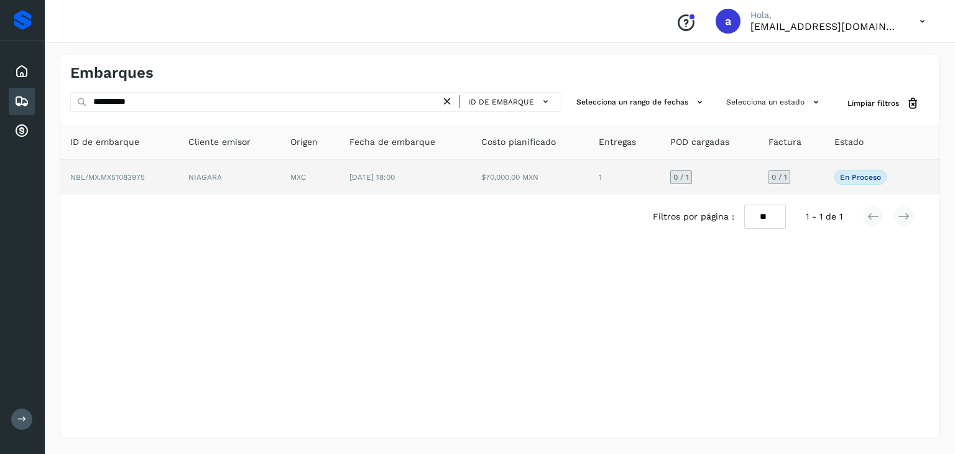
click at [229, 188] on td "NIAGARA" at bounding box center [229, 177] width 103 height 35
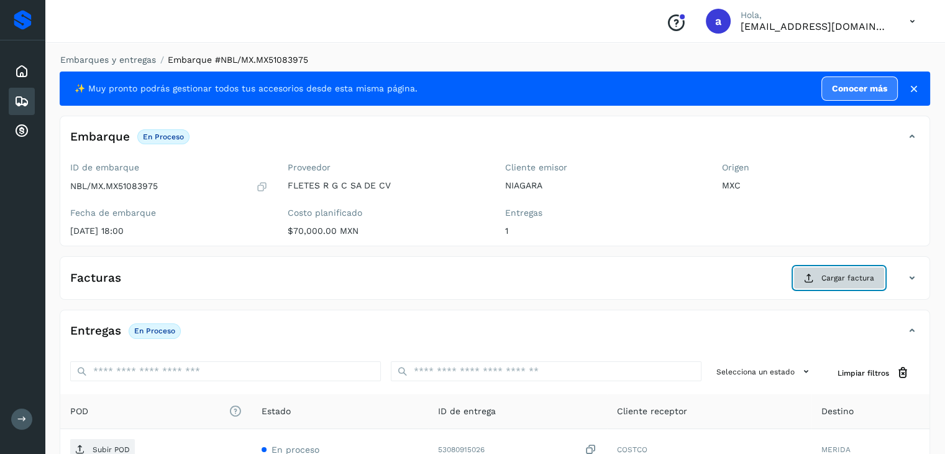
click at [834, 280] on span "Cargar factura" at bounding box center [848, 277] width 53 height 11
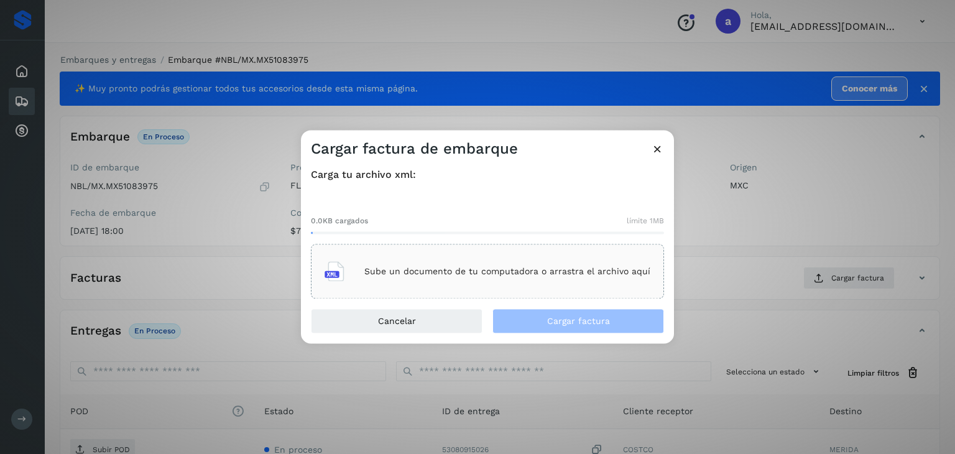
click at [391, 278] on div "Sube un documento de tu computadora o arrastra el archivo aquí" at bounding box center [487, 272] width 326 height 34
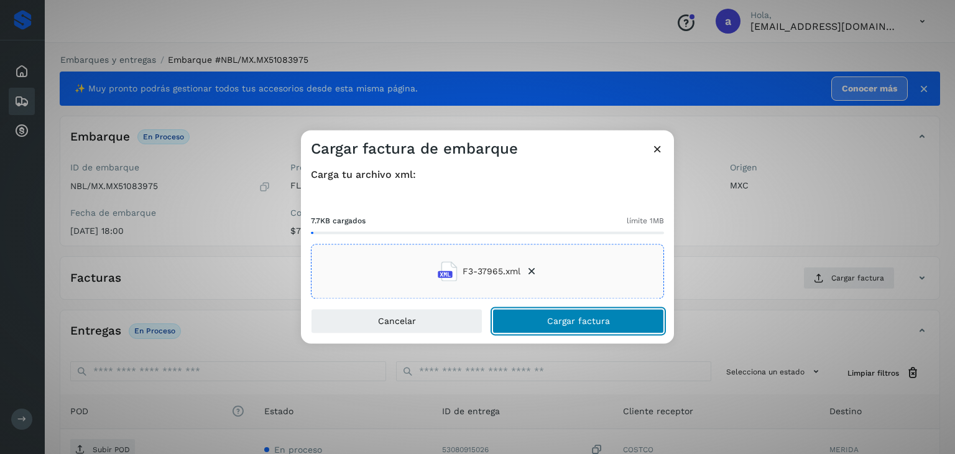
click at [581, 322] on span "Cargar factura" at bounding box center [578, 321] width 63 height 9
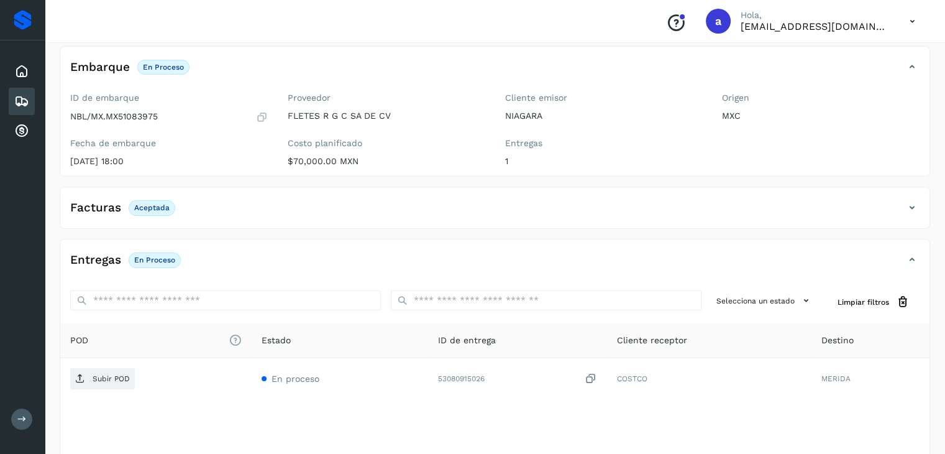
scroll to position [136, 0]
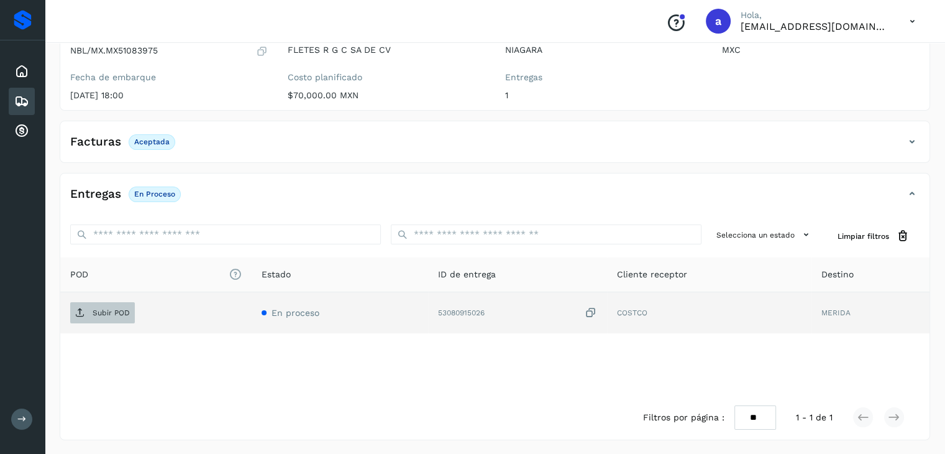
click at [102, 312] on p "Subir POD" at bounding box center [111, 312] width 37 height 9
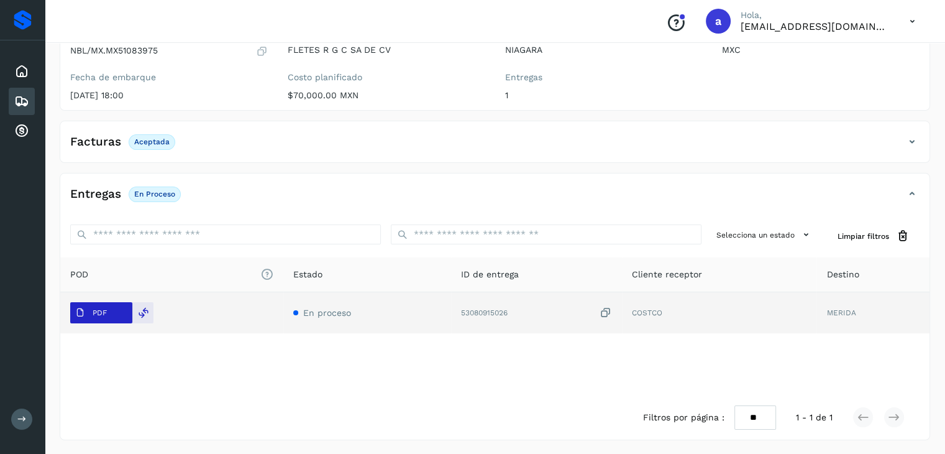
click at [115, 309] on button "PDF" at bounding box center [101, 312] width 62 height 21
